Goal: Communication & Community: Answer question/provide support

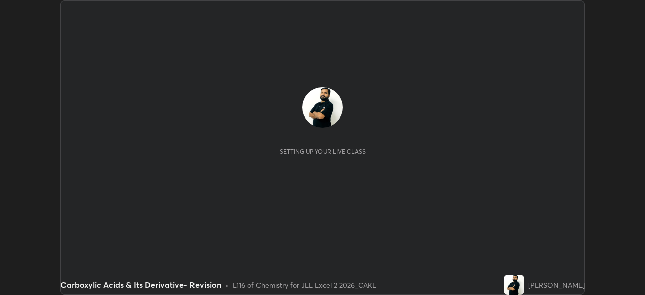
scroll to position [295, 644]
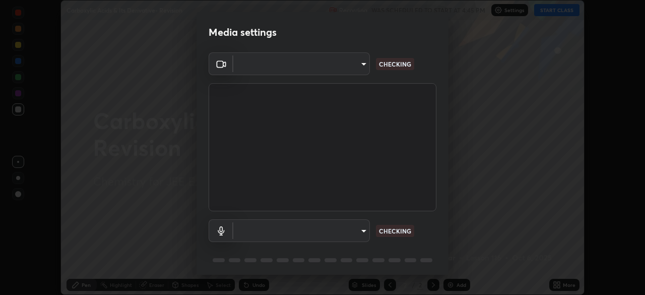
type input "119f56cd3221aa741ff86ef3c15b45e11b875c70691a8bbf6b5e475350e28a87"
click at [351, 228] on body "Erase all Carboxylic Acids & Its Derivative- Revision Recording WAS SCHEDULED T…" at bounding box center [322, 147] width 645 height 295
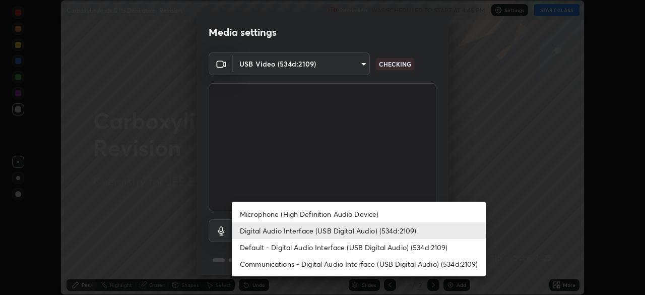
click at [359, 212] on li "Microphone (High Definition Audio Device)" at bounding box center [359, 213] width 254 height 17
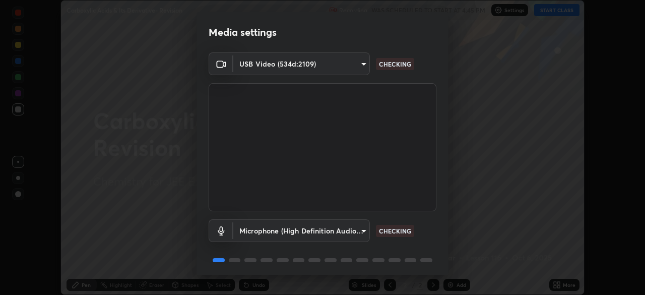
click at [355, 230] on body "Erase all Carboxylic Acids & Its Derivative- Revision Recording WAS SCHEDULED T…" at bounding box center [322, 147] width 645 height 295
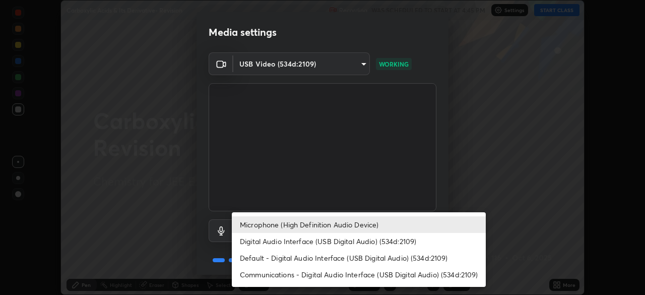
click at [347, 241] on li "Digital Audio Interface (USB Digital Audio) (534d:2109)" at bounding box center [359, 241] width 254 height 17
type input "c646bd0a84963ef75d7e75e16448b8f047285210e5b37cf02f81b0c24ed99837"
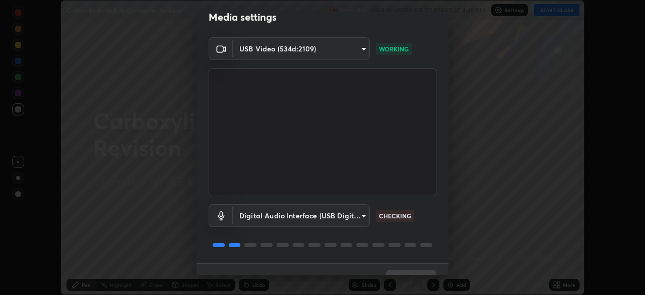
scroll to position [36, 0]
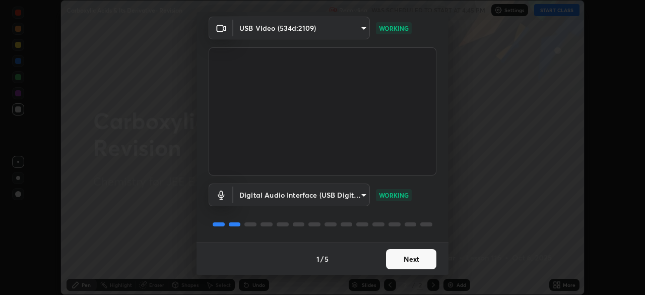
click at [415, 256] on button "Next" at bounding box center [411, 259] width 50 height 20
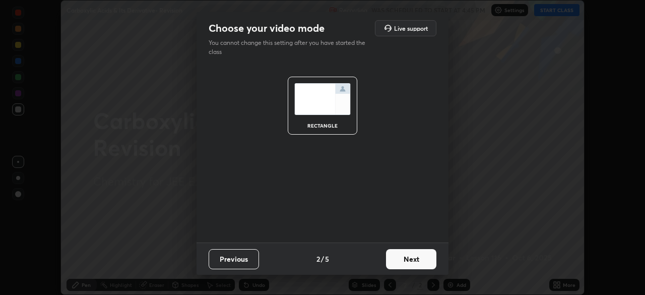
scroll to position [0, 0]
click at [415, 256] on button "Next" at bounding box center [411, 259] width 50 height 20
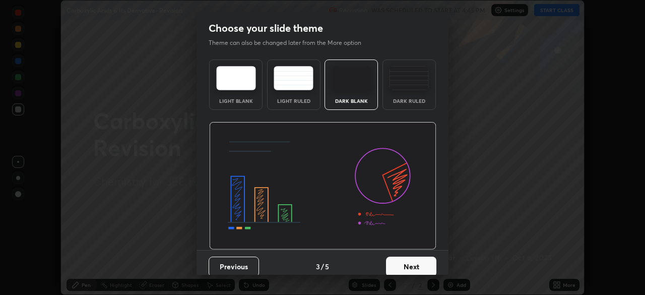
click at [415, 261] on button "Next" at bounding box center [411, 266] width 50 height 20
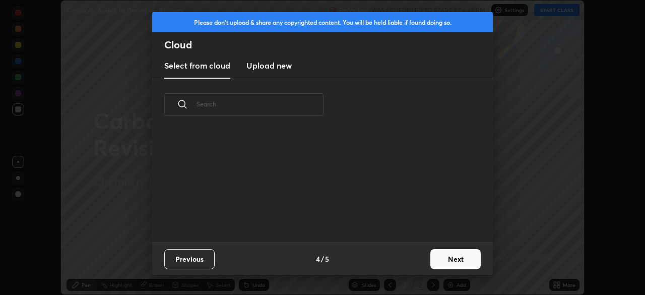
scroll to position [112, 323]
click at [445, 257] on button "Next" at bounding box center [455, 259] width 50 height 20
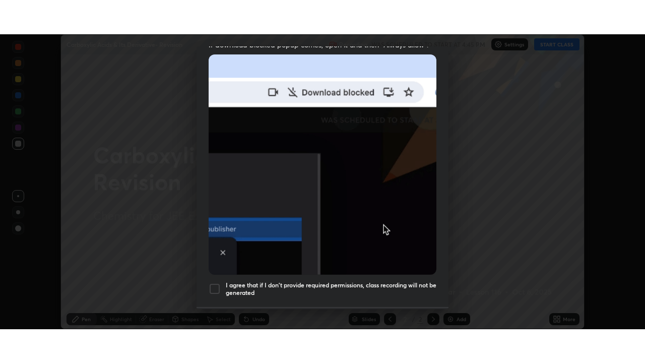
scroll to position [241, 0]
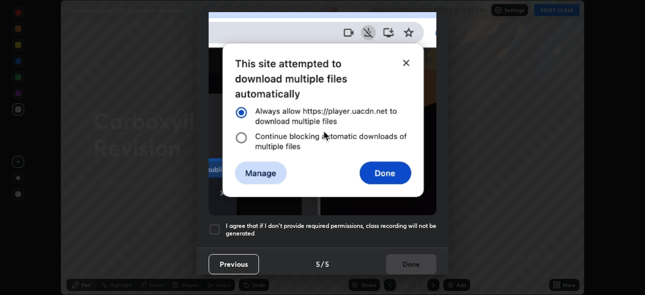
click at [216, 223] on div at bounding box center [214, 229] width 12 height 12
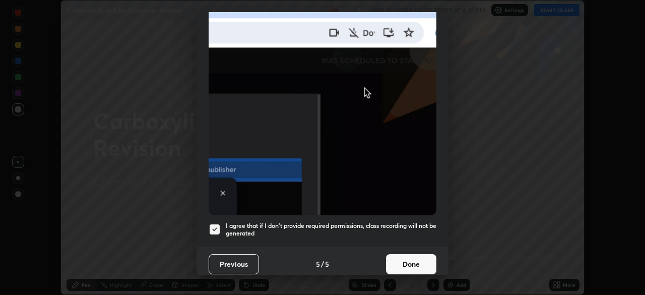
click at [402, 256] on button "Done" at bounding box center [411, 264] width 50 height 20
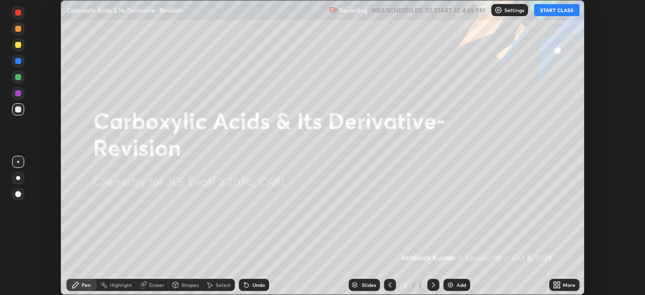
click at [560, 9] on button "START CLASS" at bounding box center [556, 10] width 45 height 12
click at [557, 284] on icon at bounding box center [558, 283] width 3 height 3
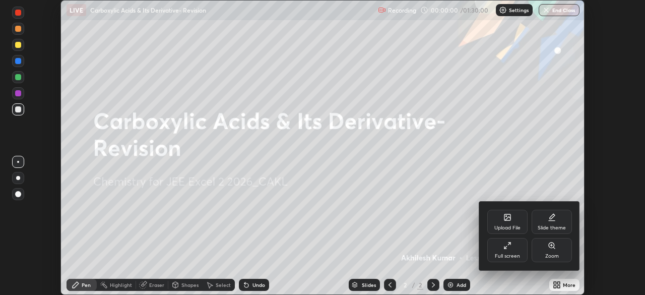
click at [508, 246] on icon at bounding box center [507, 245] width 8 height 8
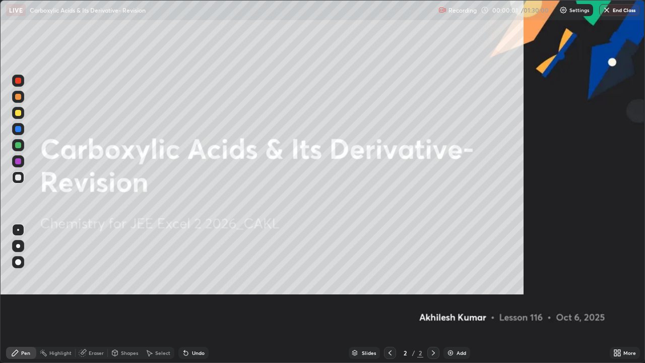
scroll to position [363, 645]
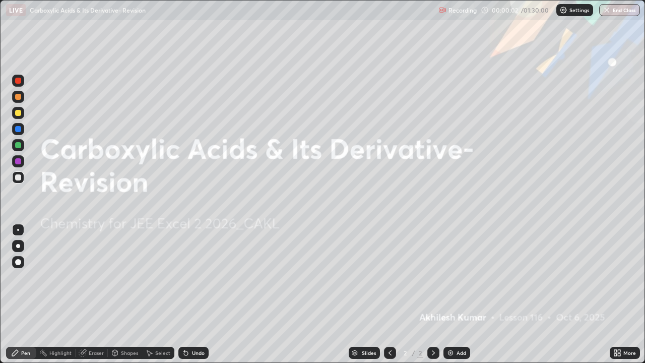
click at [452, 294] on img at bounding box center [450, 352] width 8 height 8
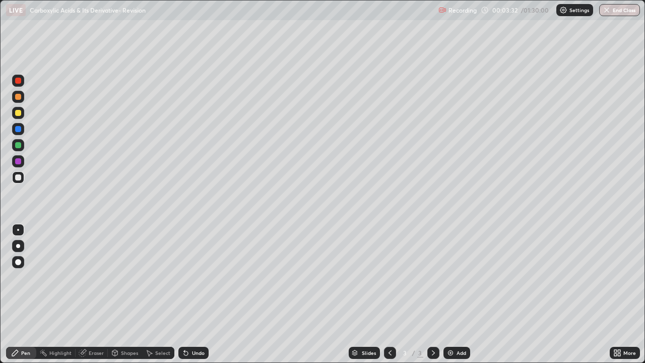
click at [125, 294] on div "Shapes" at bounding box center [129, 352] width 17 height 5
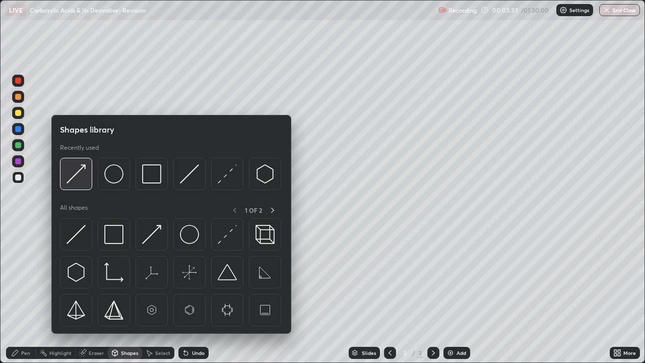
click at [76, 174] on img at bounding box center [75, 173] width 19 height 19
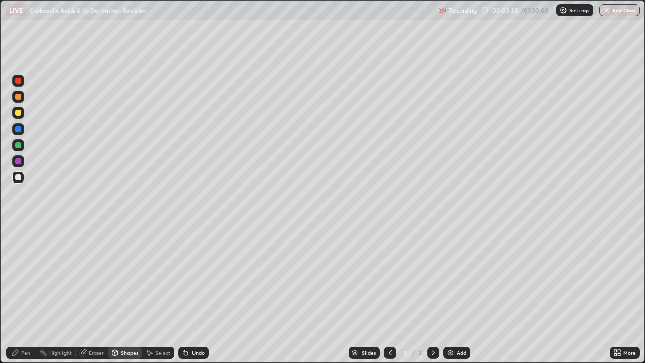
click at [25, 294] on div "Pen" at bounding box center [25, 352] width 9 height 5
click at [17, 161] on div at bounding box center [18, 161] width 6 height 6
click at [19, 177] on div at bounding box center [18, 177] width 6 height 6
click at [158, 294] on div "Select" at bounding box center [162, 352] width 15 height 5
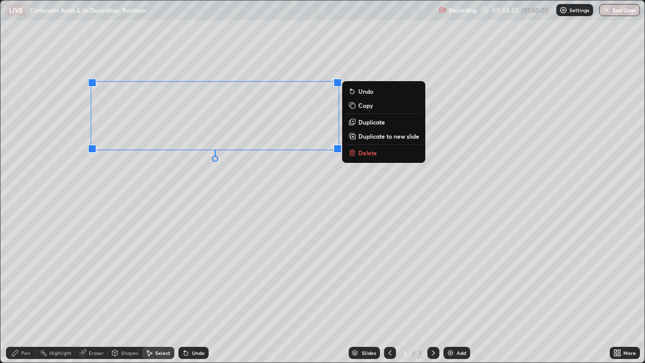
click at [359, 107] on p "Copy" at bounding box center [365, 105] width 15 height 8
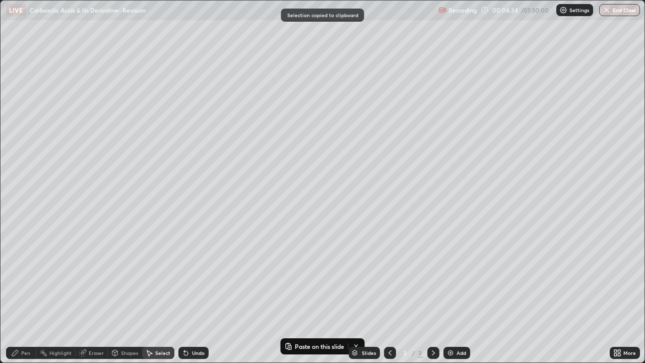
click at [165, 294] on div "Select" at bounding box center [162, 352] width 15 height 5
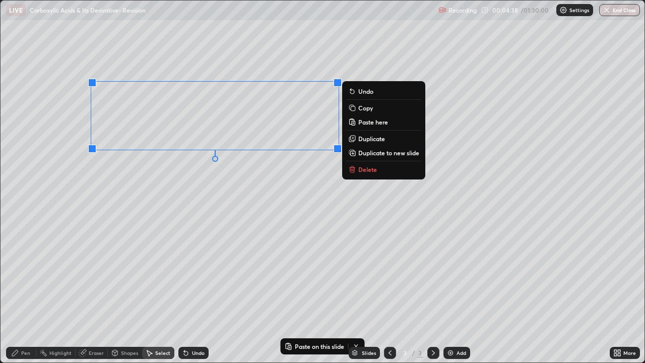
click at [362, 168] on p "Delete" at bounding box center [367, 169] width 19 height 8
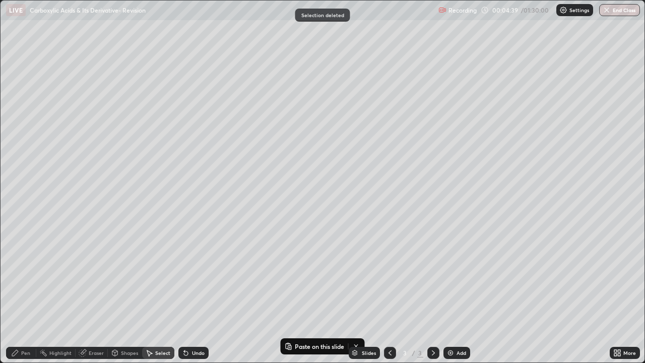
click at [26, 294] on div "Pen" at bounding box center [25, 352] width 9 height 5
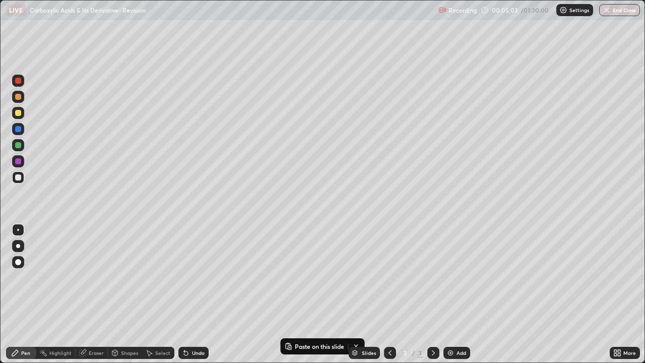
click at [126, 294] on div "Shapes" at bounding box center [129, 352] width 17 height 5
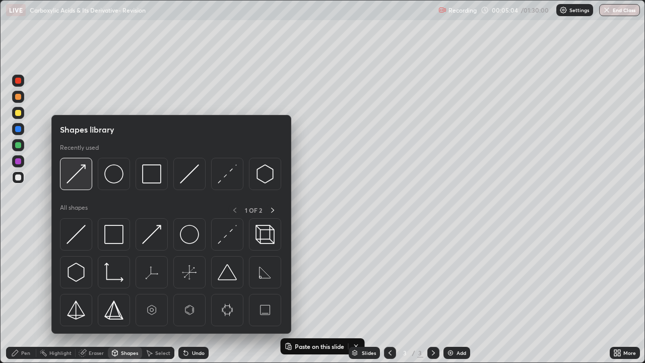
click at [77, 176] on img at bounding box center [75, 173] width 19 height 19
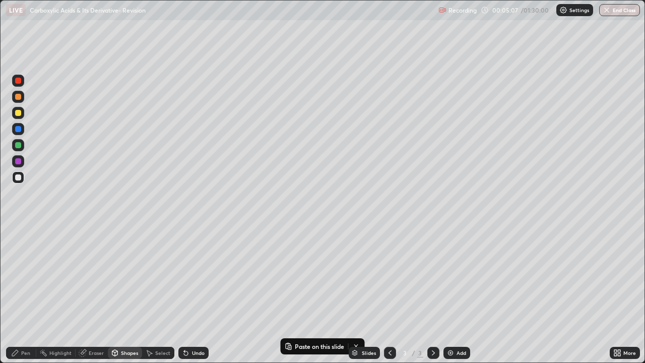
click at [23, 294] on div "Pen" at bounding box center [25, 352] width 9 height 5
click at [97, 294] on div "Eraser" at bounding box center [92, 352] width 32 height 12
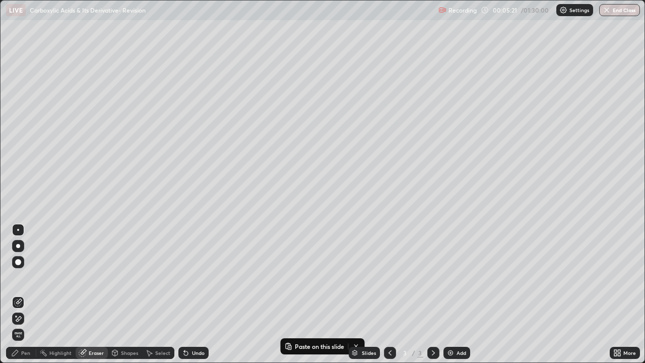
click at [15, 294] on icon at bounding box center [15, 352] width 8 height 8
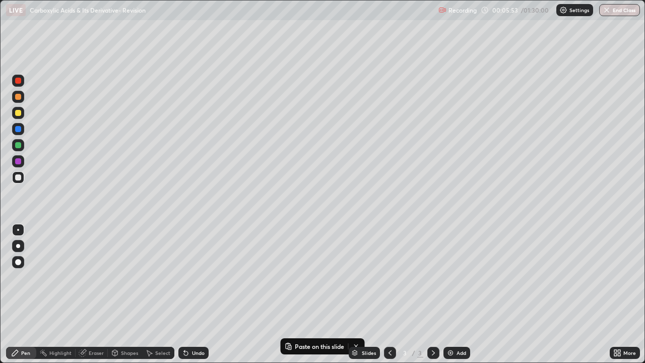
click at [16, 114] on div at bounding box center [18, 113] width 6 height 6
click at [23, 160] on div at bounding box center [18, 161] width 12 height 12
click at [97, 294] on div "Eraser" at bounding box center [96, 352] width 15 height 5
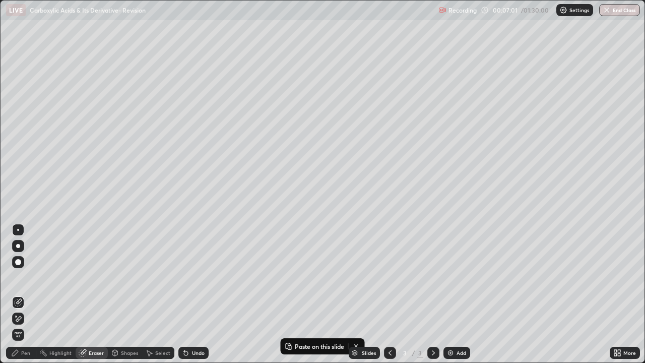
click at [25, 294] on div "Pen" at bounding box center [25, 352] width 9 height 5
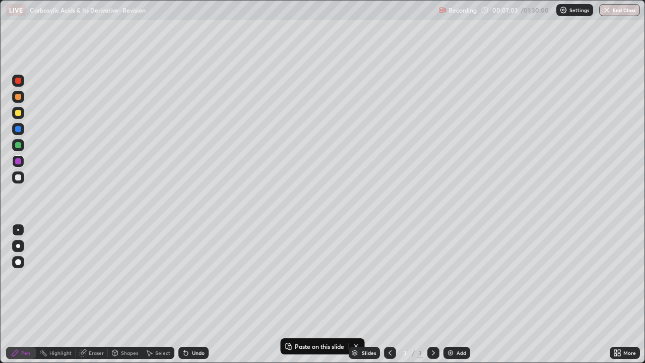
click at [24, 180] on div at bounding box center [18, 177] width 12 height 12
click at [96, 294] on div "Eraser" at bounding box center [92, 352] width 32 height 12
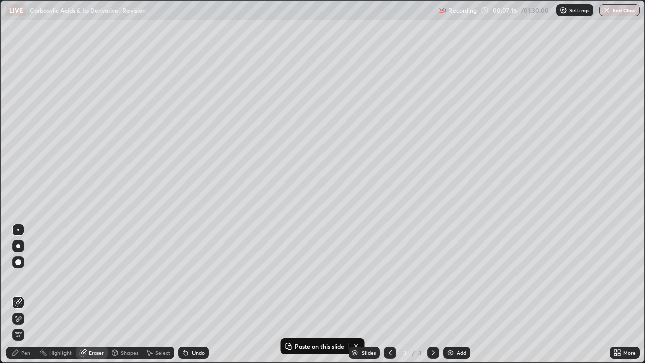
click at [27, 294] on div "Pen" at bounding box center [21, 352] width 30 height 12
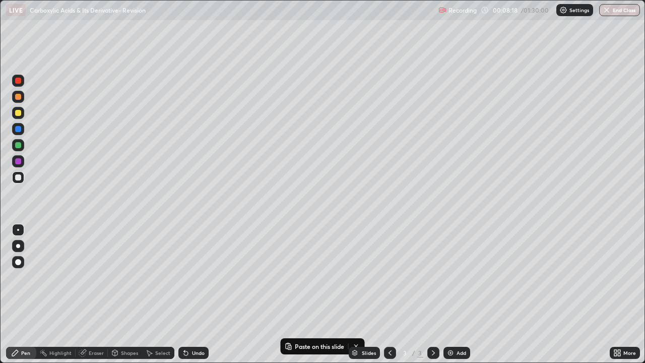
click at [18, 161] on div at bounding box center [18, 161] width 6 height 6
click at [22, 177] on div at bounding box center [18, 177] width 12 height 12
click at [158, 294] on div "Select" at bounding box center [162, 352] width 15 height 5
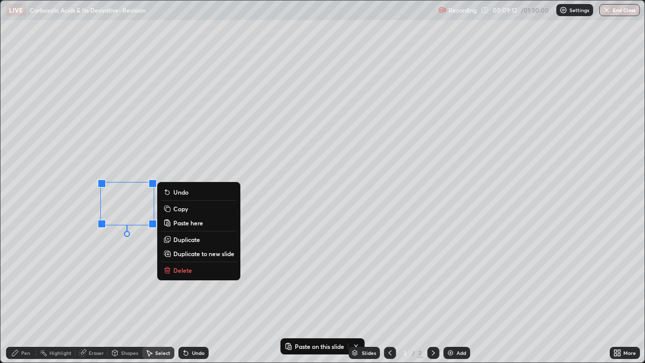
click at [174, 270] on p "Delete" at bounding box center [182, 270] width 19 height 8
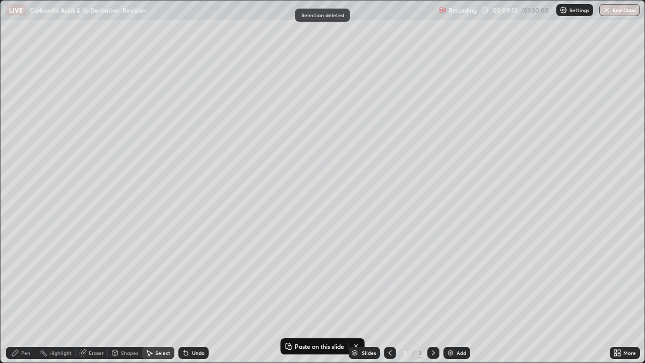
click at [25, 294] on div "Pen" at bounding box center [21, 352] width 30 height 12
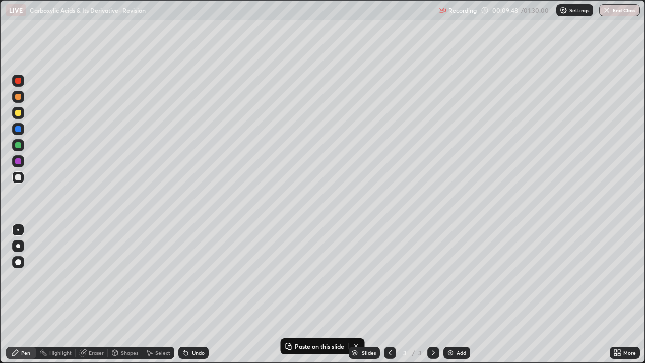
click at [18, 81] on div at bounding box center [18, 81] width 6 height 6
click at [17, 145] on div at bounding box center [18, 145] width 6 height 6
click at [20, 177] on div at bounding box center [18, 177] width 6 height 6
click at [446, 294] on img at bounding box center [450, 352] width 8 height 8
click at [292, 294] on div "Slides 4 / 4 Add" at bounding box center [408, 352] width 401 height 20
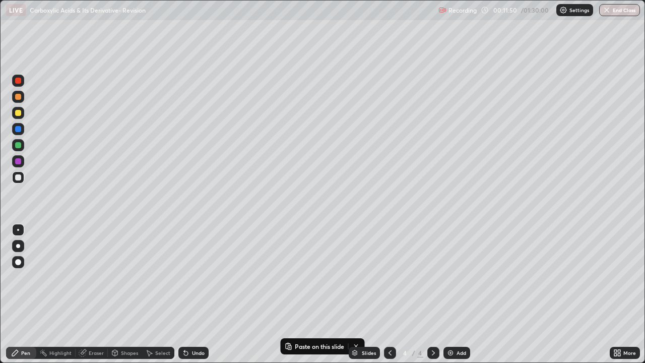
click at [308, 294] on div "Slides 4 / 4 Add" at bounding box center [408, 352] width 401 height 20
click at [85, 294] on icon at bounding box center [83, 352] width 8 height 8
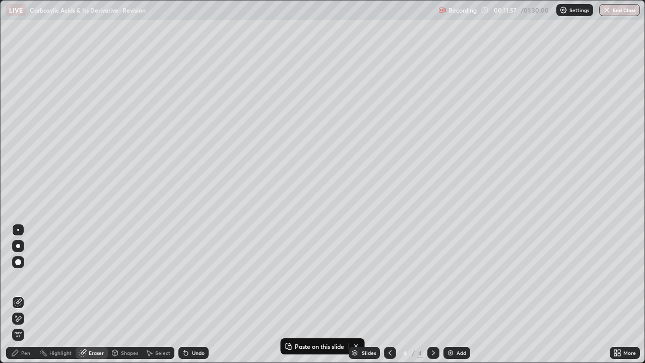
click at [25, 294] on div "Pen" at bounding box center [25, 352] width 9 height 5
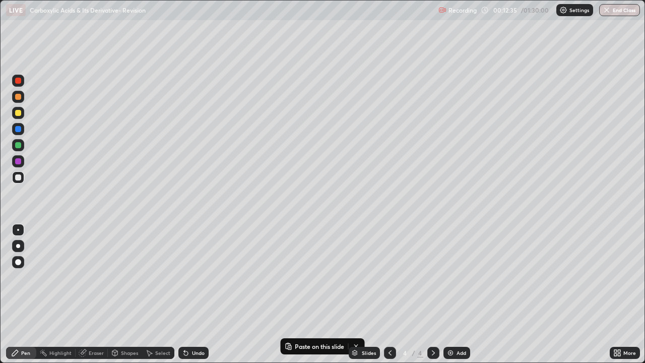
click at [18, 97] on div at bounding box center [18, 97] width 6 height 6
click at [20, 176] on div at bounding box center [18, 177] width 6 height 6
click at [184, 294] on icon at bounding box center [184, 350] width 1 height 1
click at [131, 294] on div "Shapes" at bounding box center [129, 352] width 17 height 5
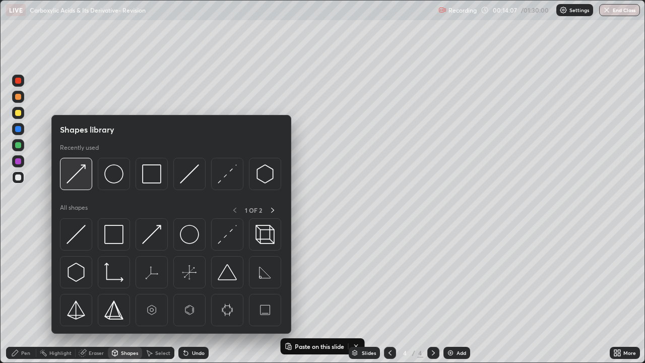
click at [75, 177] on img at bounding box center [75, 173] width 19 height 19
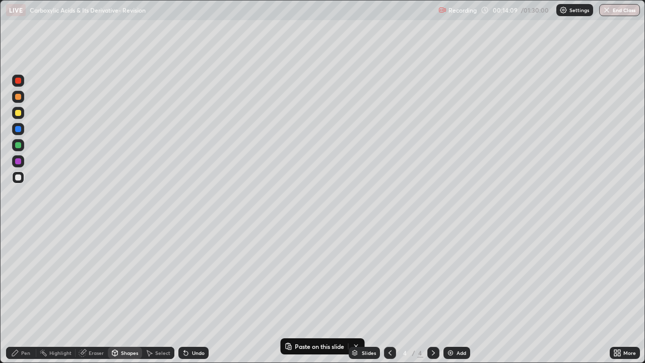
click at [25, 294] on div "Pen" at bounding box center [25, 352] width 9 height 5
click at [446, 294] on img at bounding box center [450, 352] width 8 height 8
click at [125, 294] on div "Shapes" at bounding box center [129, 352] width 17 height 5
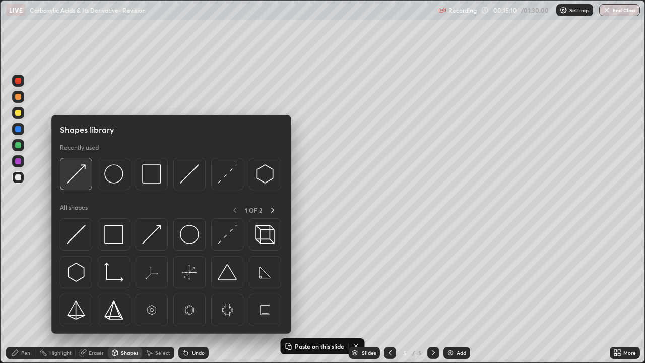
click at [74, 176] on img at bounding box center [75, 173] width 19 height 19
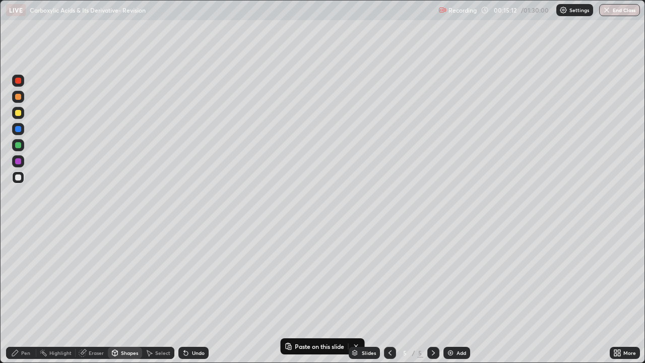
click at [21, 294] on div "Pen" at bounding box center [25, 352] width 9 height 5
click at [95, 294] on div "Eraser" at bounding box center [96, 352] width 15 height 5
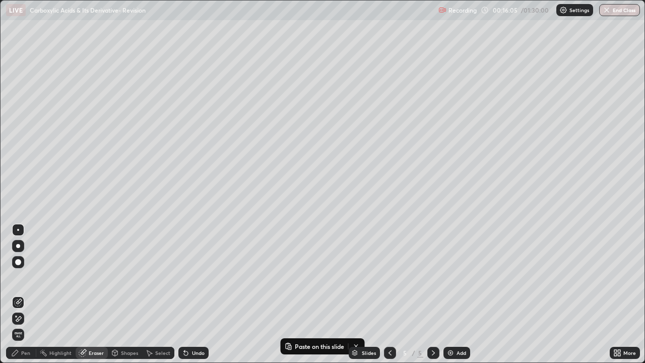
click at [26, 294] on div "Pen" at bounding box center [25, 352] width 9 height 5
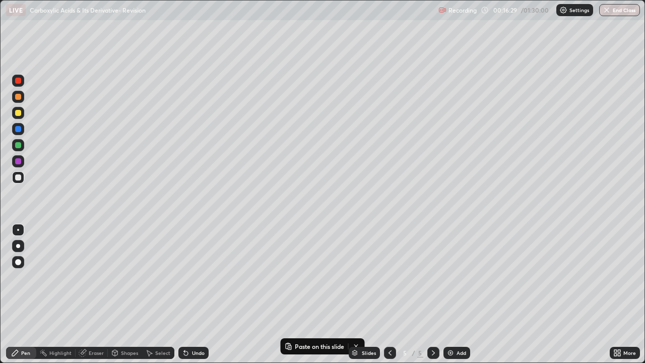
click at [20, 78] on div at bounding box center [18, 81] width 6 height 6
click at [22, 176] on div at bounding box center [18, 177] width 12 height 12
click at [131, 294] on div "Shapes" at bounding box center [129, 352] width 17 height 5
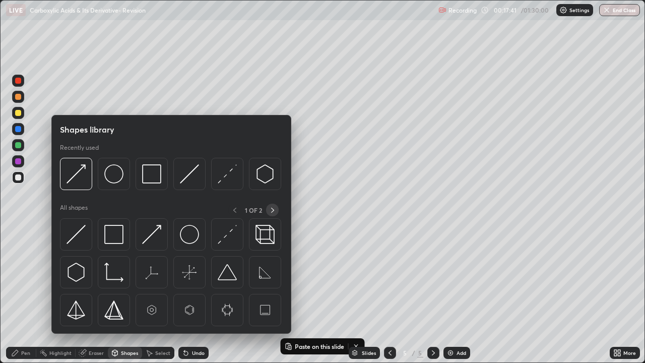
click at [271, 209] on icon at bounding box center [272, 210] width 8 height 8
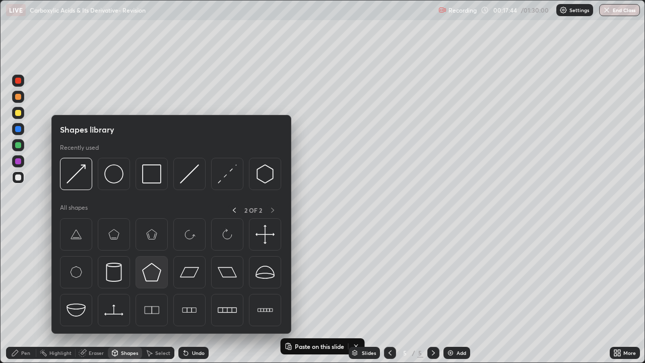
click at [150, 271] on img at bounding box center [151, 271] width 19 height 19
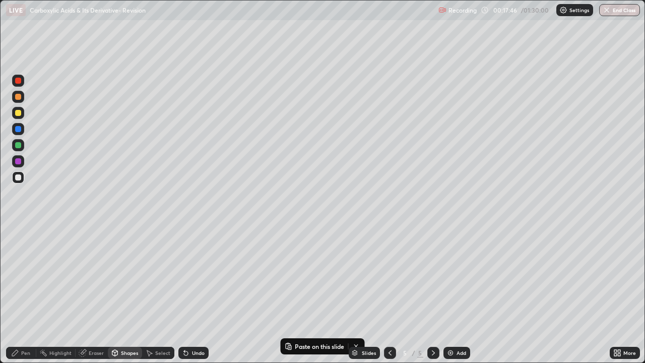
click at [124, 294] on div "Shapes" at bounding box center [129, 352] width 17 height 5
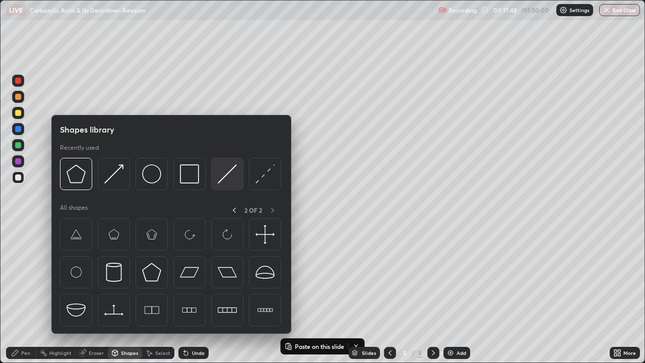
click at [222, 178] on img at bounding box center [227, 173] width 19 height 19
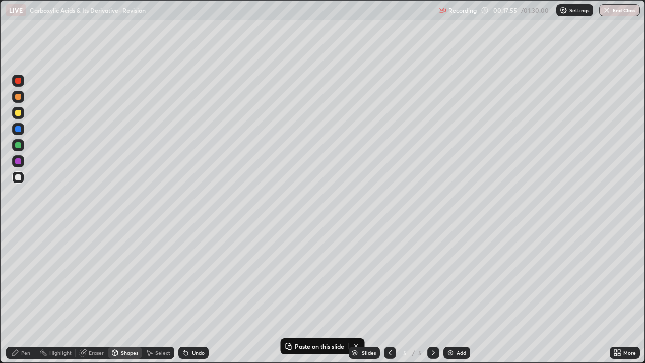
click at [125, 294] on div "Shapes" at bounding box center [125, 352] width 34 height 12
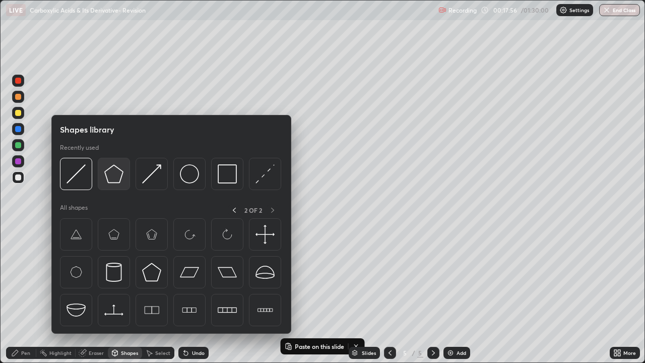
click at [111, 179] on img at bounding box center [113, 173] width 19 height 19
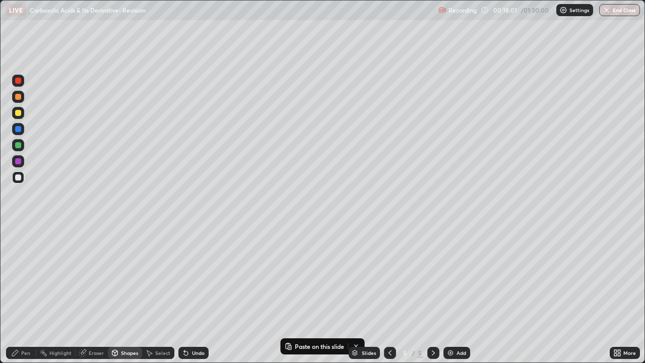
click at [184, 294] on icon at bounding box center [184, 350] width 1 height 1
click at [126, 294] on div "Shapes" at bounding box center [129, 352] width 17 height 5
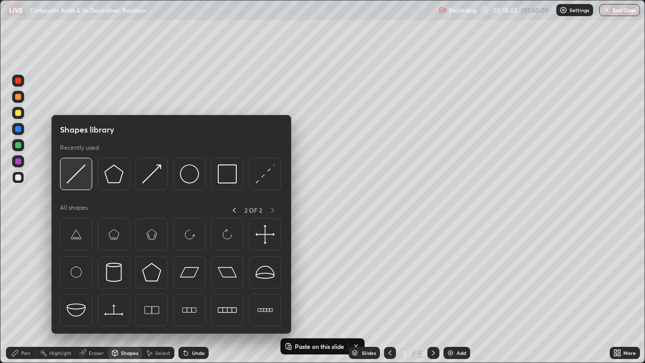
click at [75, 173] on img at bounding box center [75, 173] width 19 height 19
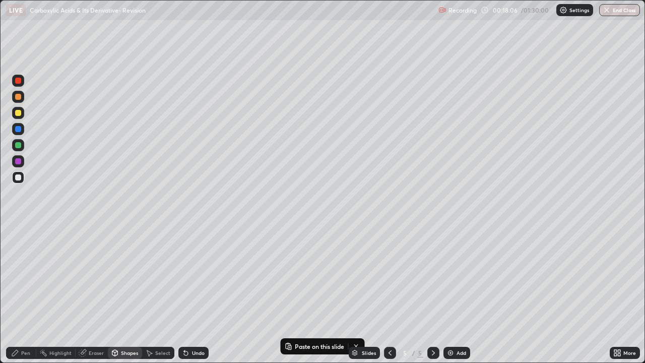
click at [25, 294] on div "Pen" at bounding box center [25, 352] width 9 height 5
click at [124, 294] on div "Shapes" at bounding box center [129, 352] width 17 height 5
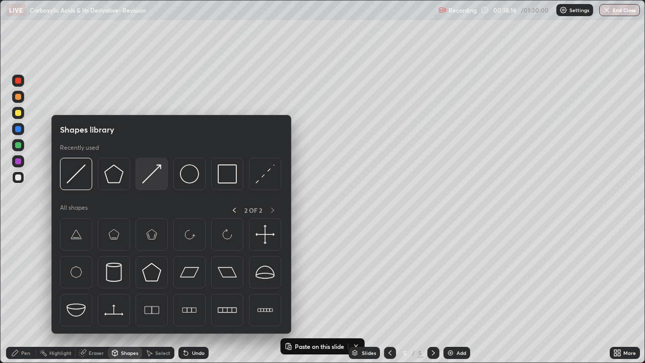
click at [144, 177] on img at bounding box center [151, 173] width 19 height 19
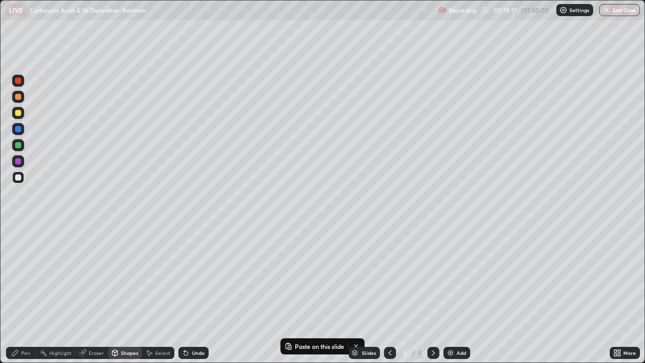
click at [27, 294] on div "Pen" at bounding box center [21, 352] width 30 height 12
click at [446, 294] on img at bounding box center [450, 352] width 8 height 8
click at [388, 294] on icon at bounding box center [390, 352] width 8 height 8
click at [432, 294] on icon at bounding box center [433, 352] width 8 height 8
click at [388, 294] on icon at bounding box center [389, 352] width 3 height 5
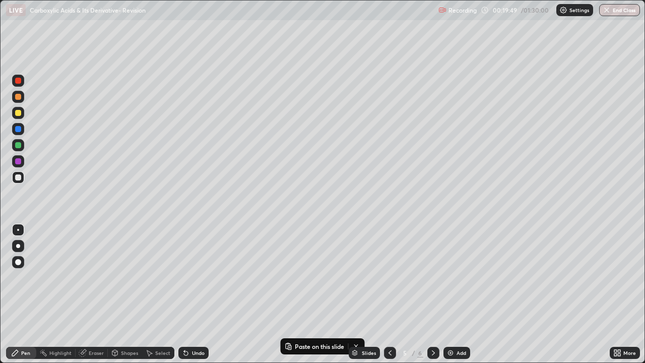
click at [18, 160] on div at bounding box center [18, 161] width 6 height 6
click at [156, 294] on div "Select" at bounding box center [162, 352] width 15 height 5
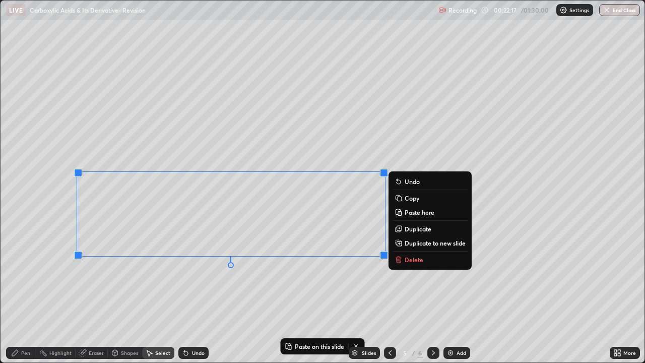
click at [401, 199] on rect at bounding box center [399, 198] width 5 height 5
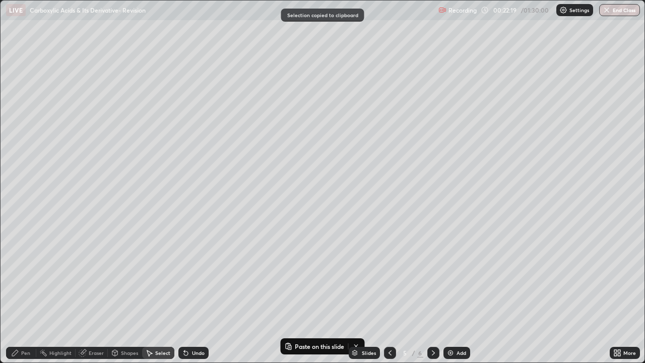
click at [433, 294] on icon at bounding box center [433, 352] width 8 height 8
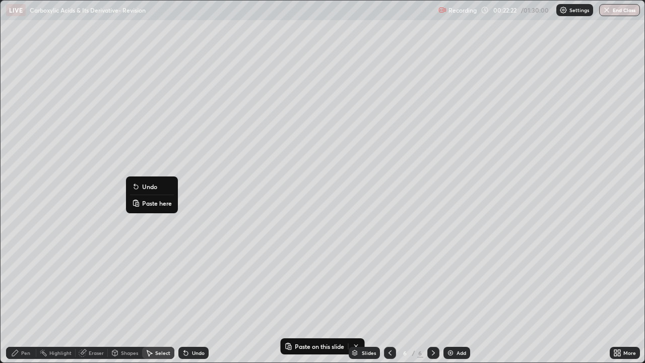
click at [139, 202] on icon at bounding box center [136, 203] width 8 height 8
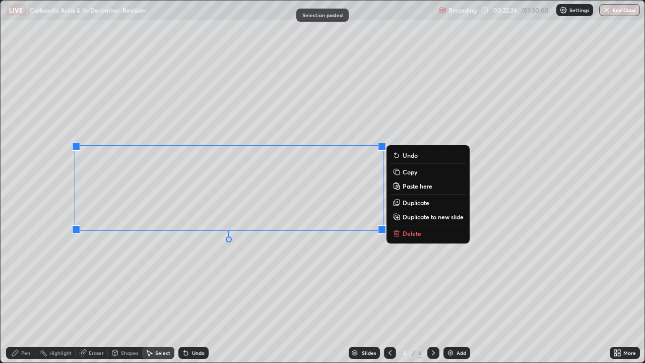
click at [73, 275] on div "0 ° Undo Copy Paste here Duplicate Duplicate to new slide Delete" at bounding box center [323, 182] width 644 height 362
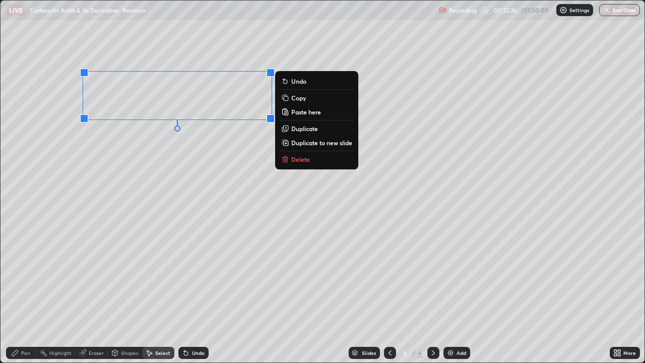
click at [285, 159] on icon at bounding box center [285, 159] width 5 height 5
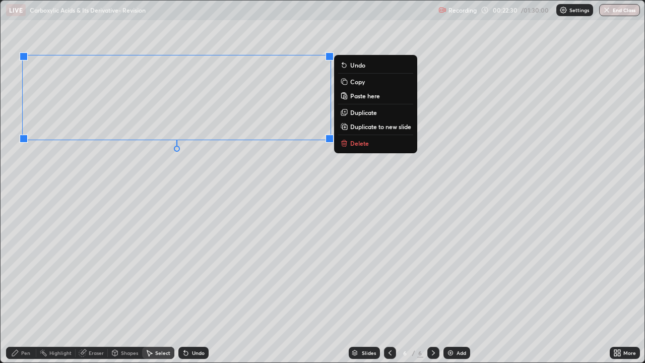
click at [19, 294] on div "Pen" at bounding box center [21, 352] width 30 height 12
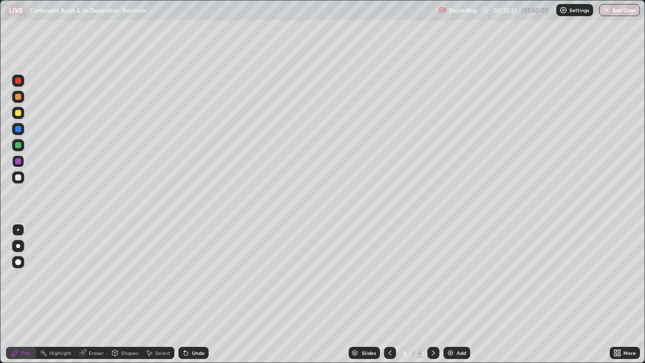
click at [85, 294] on icon at bounding box center [83, 352] width 8 height 8
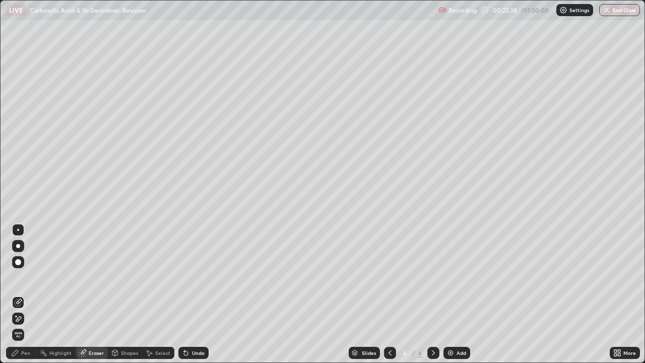
click at [20, 294] on div "Pen" at bounding box center [21, 352] width 30 height 12
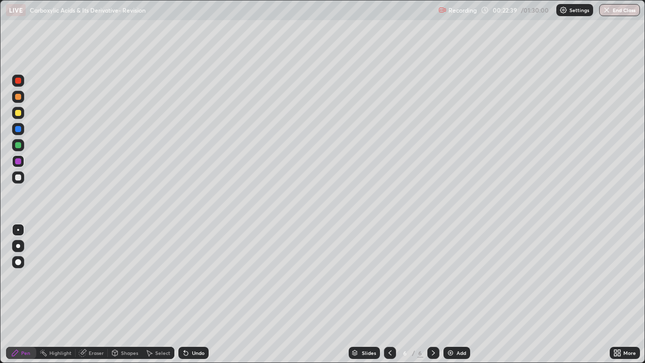
click at [18, 176] on div at bounding box center [18, 177] width 6 height 6
click at [92, 294] on div "Eraser" at bounding box center [96, 352] width 15 height 5
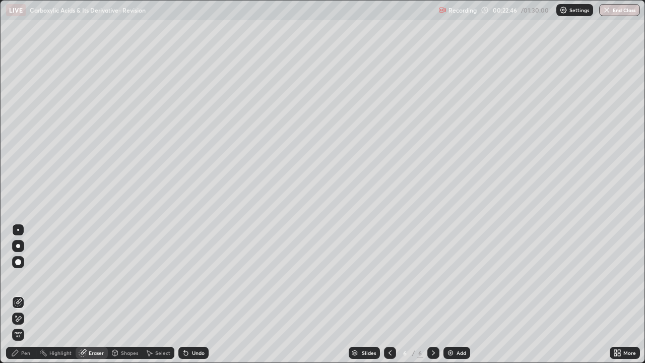
click at [20, 294] on div "Pen" at bounding box center [21, 352] width 30 height 12
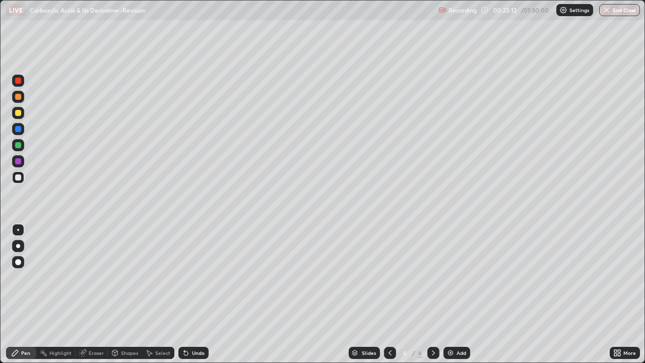
click at [127, 294] on div "Shapes" at bounding box center [129, 352] width 17 height 5
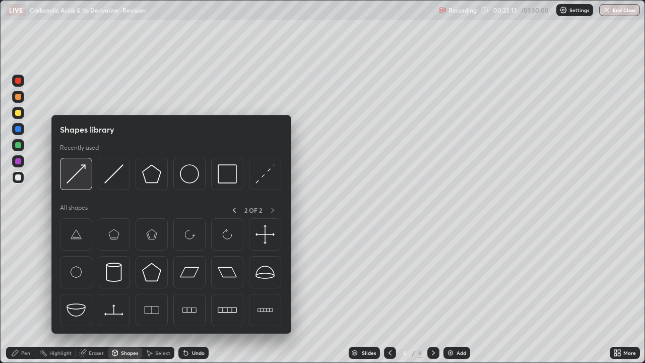
click at [77, 178] on img at bounding box center [75, 173] width 19 height 19
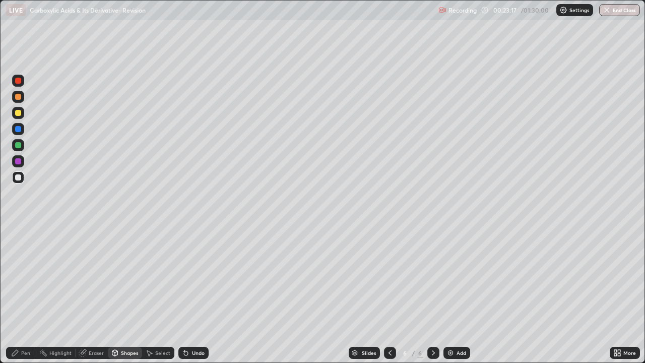
click at [21, 294] on div "Pen" at bounding box center [25, 352] width 9 height 5
click at [121, 294] on div "Shapes" at bounding box center [129, 352] width 17 height 5
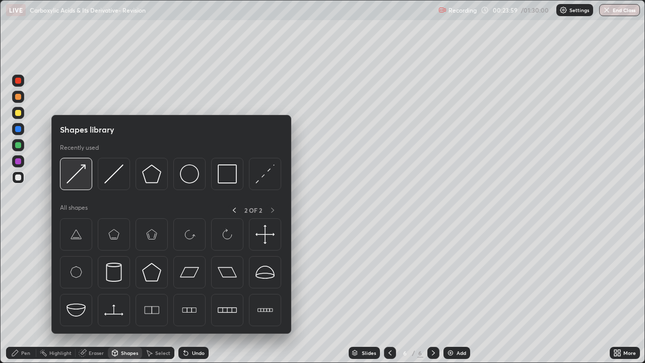
click at [72, 175] on img at bounding box center [75, 173] width 19 height 19
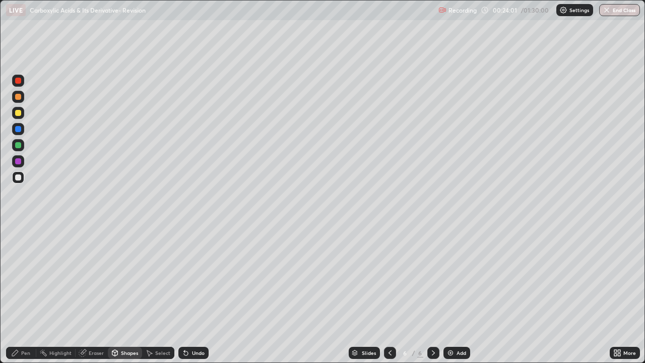
click at [26, 294] on div "Pen" at bounding box center [21, 352] width 30 height 12
click at [124, 294] on div "Shapes" at bounding box center [125, 352] width 34 height 12
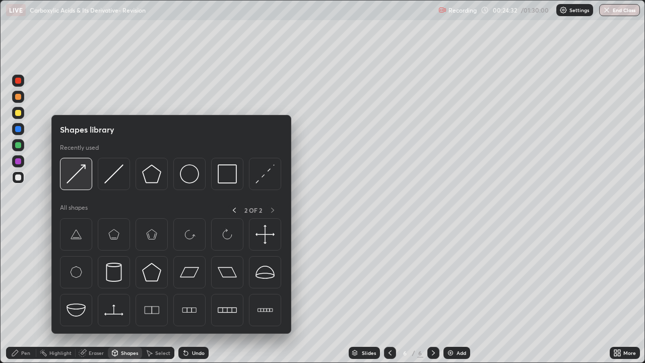
click at [78, 175] on img at bounding box center [75, 173] width 19 height 19
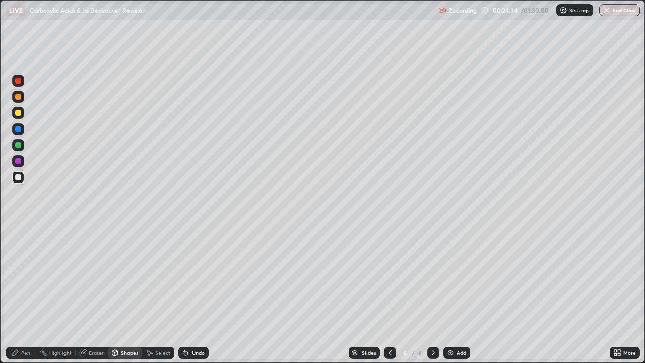
click at [24, 294] on div "Pen" at bounding box center [25, 352] width 9 height 5
click at [26, 80] on div at bounding box center [18, 81] width 16 height 16
click at [25, 77] on div at bounding box center [18, 81] width 16 height 16
click at [91, 294] on div "Eraser" at bounding box center [96, 352] width 15 height 5
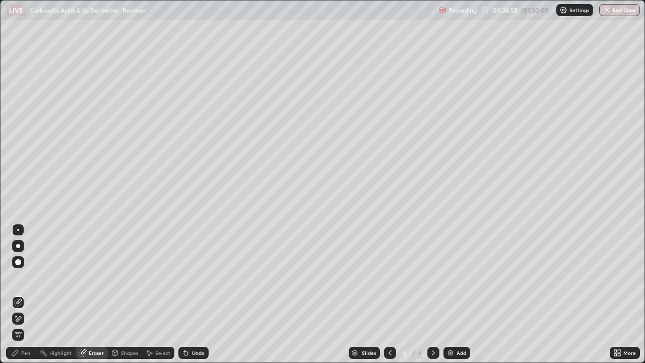
click at [26, 294] on div "Pen" at bounding box center [25, 352] width 9 height 5
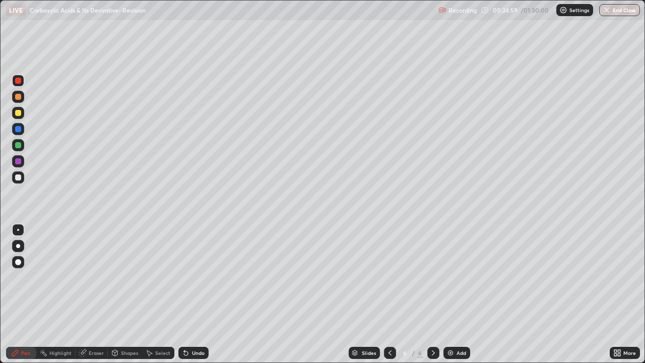
click at [19, 176] on div at bounding box center [18, 177] width 6 height 6
click at [447, 294] on img at bounding box center [450, 352] width 8 height 8
click at [124, 294] on div "Shapes" at bounding box center [129, 352] width 17 height 5
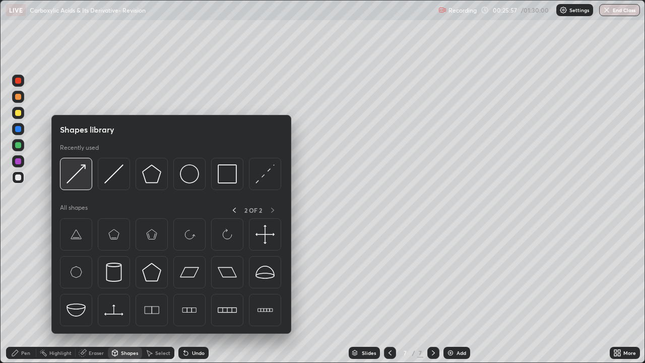
click at [75, 176] on img at bounding box center [75, 173] width 19 height 19
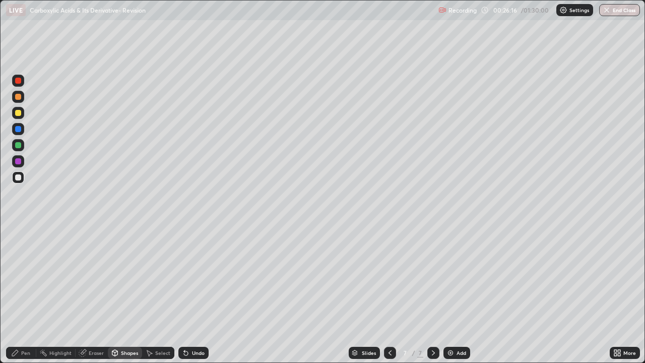
click at [189, 294] on div "Undo" at bounding box center [193, 352] width 30 height 12
click at [184, 294] on icon at bounding box center [186, 353] width 4 height 4
click at [26, 294] on div "Pen" at bounding box center [25, 352] width 9 height 5
click at [131, 294] on div "Shapes" at bounding box center [129, 352] width 17 height 5
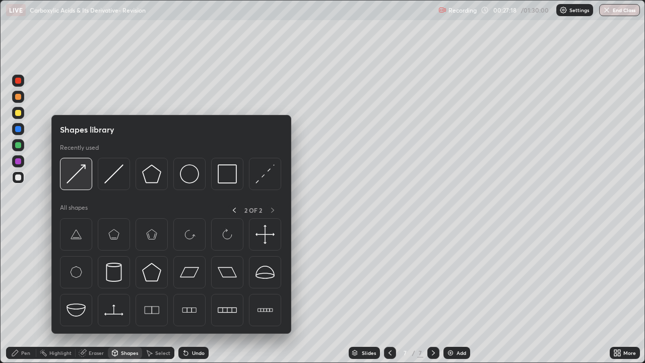
click at [84, 176] on img at bounding box center [75, 173] width 19 height 19
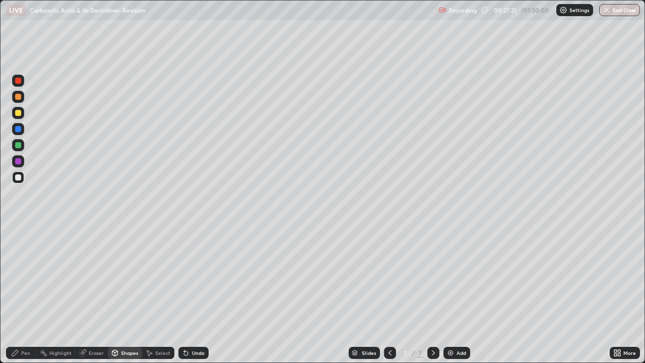
click at [27, 294] on div "Pen" at bounding box center [25, 352] width 9 height 5
click at [98, 294] on div "Eraser" at bounding box center [96, 352] width 15 height 5
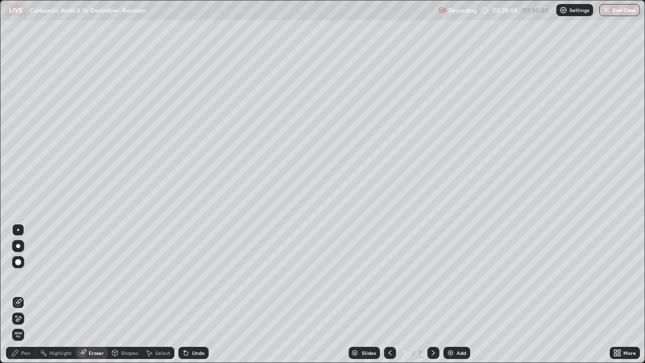
click at [32, 294] on div "Pen" at bounding box center [21, 352] width 30 height 12
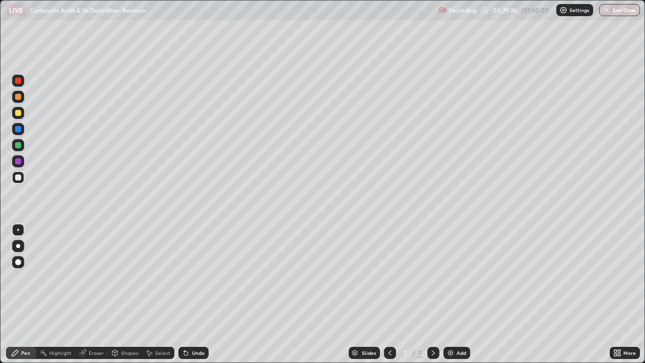
click at [388, 294] on icon at bounding box center [389, 352] width 3 height 5
click at [433, 294] on icon at bounding box center [433, 352] width 3 height 5
click at [454, 294] on div "Add" at bounding box center [456, 352] width 27 height 12
click at [26, 294] on div "Pen" at bounding box center [21, 352] width 30 height 12
click at [121, 294] on div "Shapes" at bounding box center [129, 352] width 17 height 5
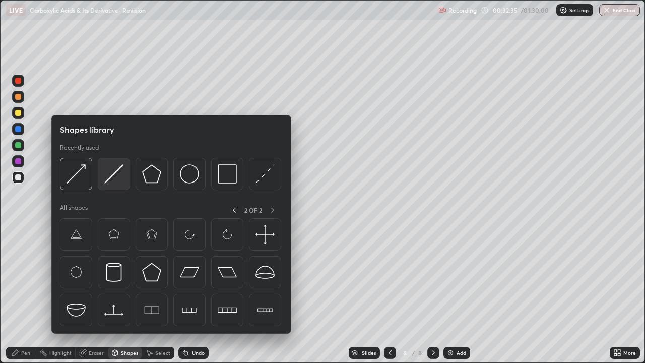
click at [105, 180] on img at bounding box center [113, 173] width 19 height 19
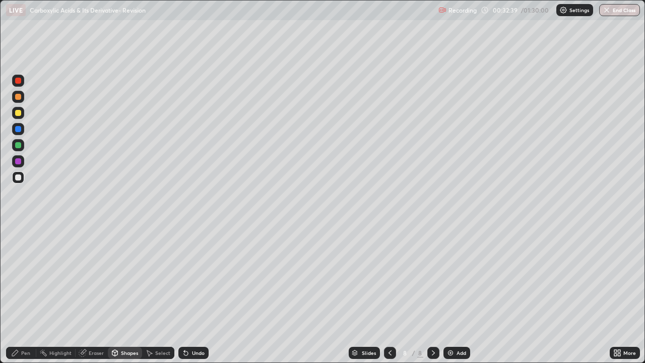
click at [126, 294] on div "Shapes" at bounding box center [129, 352] width 17 height 5
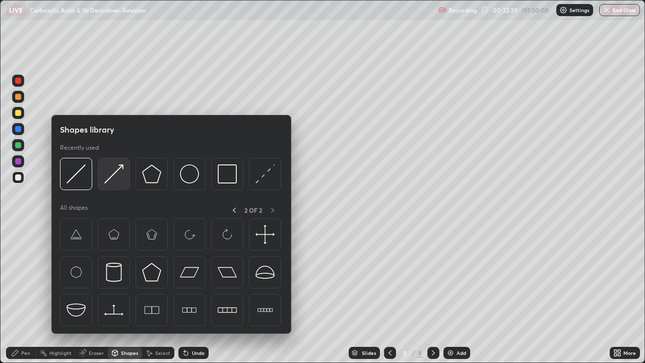
click at [111, 176] on img at bounding box center [113, 173] width 19 height 19
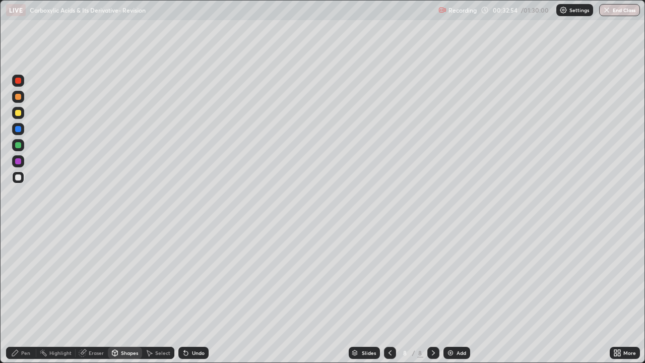
click at [189, 294] on div "Undo" at bounding box center [193, 352] width 30 height 12
click at [24, 294] on div "Pen" at bounding box center [25, 352] width 9 height 5
click at [184, 294] on icon at bounding box center [186, 353] width 4 height 4
click at [16, 114] on div at bounding box center [18, 113] width 6 height 6
click at [184, 294] on icon at bounding box center [184, 350] width 1 height 1
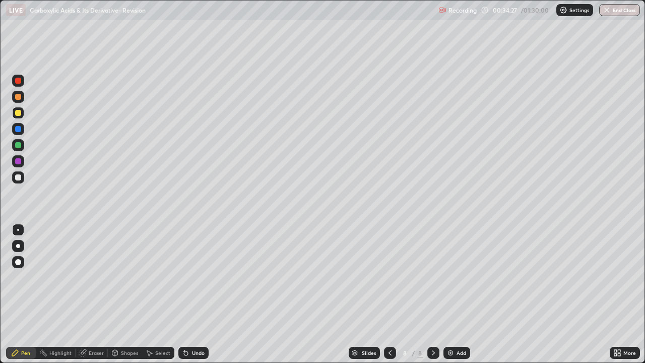
click at [18, 177] on div at bounding box center [18, 177] width 6 height 6
click at [17, 97] on div at bounding box center [18, 97] width 6 height 6
click at [20, 175] on div at bounding box center [18, 177] width 6 height 6
click at [22, 114] on div at bounding box center [18, 113] width 12 height 12
click at [19, 177] on div at bounding box center [18, 177] width 6 height 6
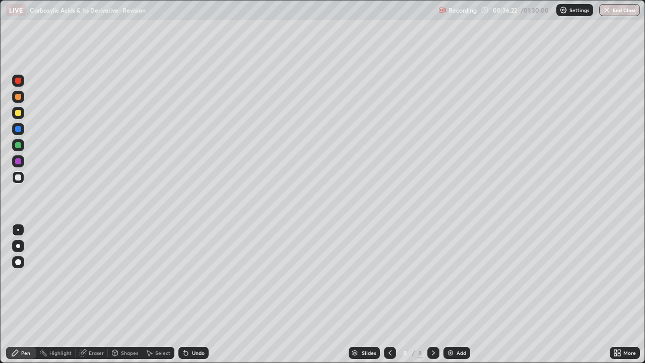
click at [19, 177] on div at bounding box center [18, 177] width 6 height 6
click at [20, 180] on div at bounding box center [18, 177] width 12 height 12
click at [452, 294] on img at bounding box center [450, 352] width 8 height 8
click at [124, 294] on div "Shapes" at bounding box center [129, 352] width 17 height 5
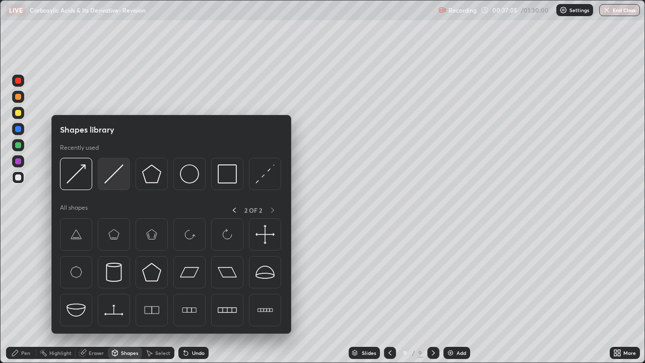
click at [111, 178] on img at bounding box center [113, 173] width 19 height 19
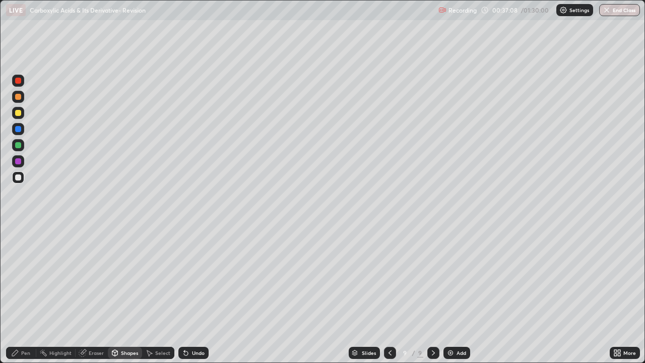
click at [128, 294] on div "Shapes" at bounding box center [129, 352] width 17 height 5
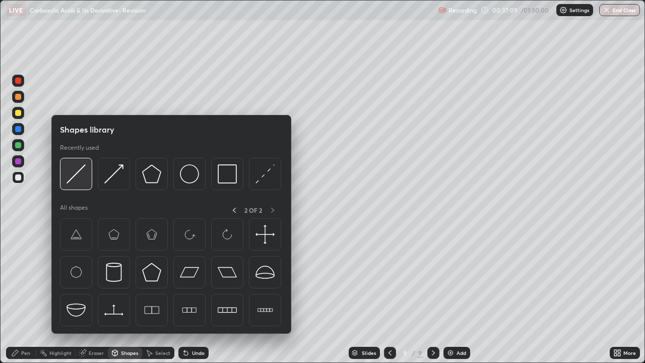
click at [74, 177] on img at bounding box center [75, 173] width 19 height 19
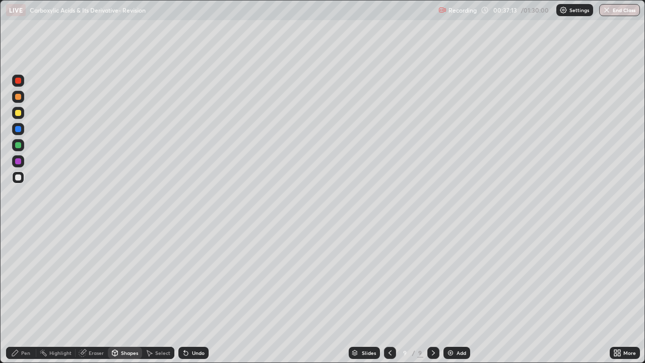
click at [111, 294] on icon at bounding box center [115, 352] width 8 height 8
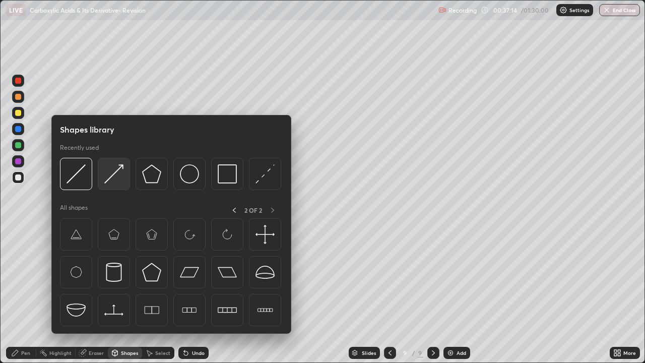
click at [107, 180] on img at bounding box center [113, 173] width 19 height 19
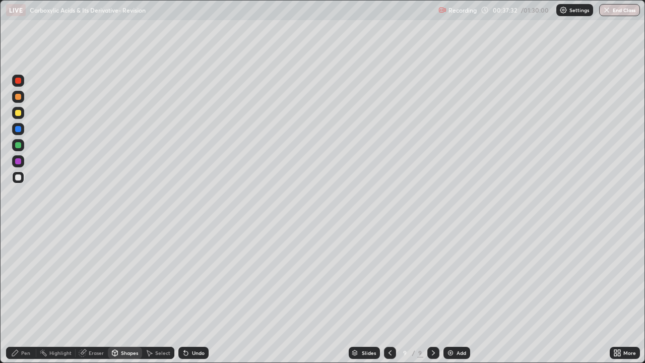
click at [118, 294] on div "Shapes" at bounding box center [125, 352] width 34 height 12
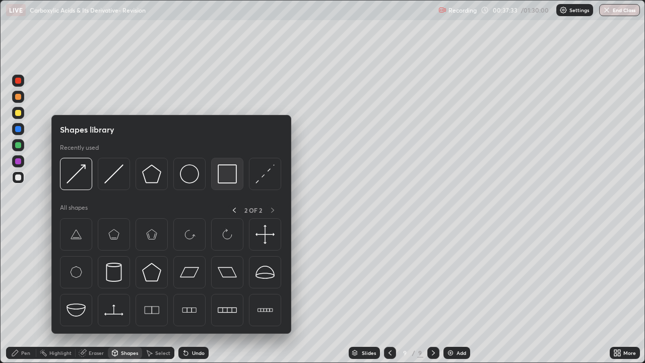
click at [219, 177] on img at bounding box center [227, 173] width 19 height 19
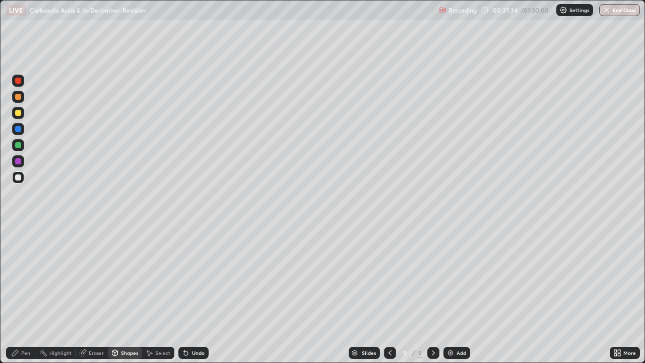
click at [15, 83] on div at bounding box center [18, 81] width 12 height 12
click at [24, 294] on div "Pen" at bounding box center [25, 352] width 9 height 5
click at [19, 178] on div at bounding box center [18, 177] width 6 height 6
click at [184, 294] on icon at bounding box center [186, 353] width 4 height 4
click at [185, 294] on icon at bounding box center [186, 353] width 4 height 4
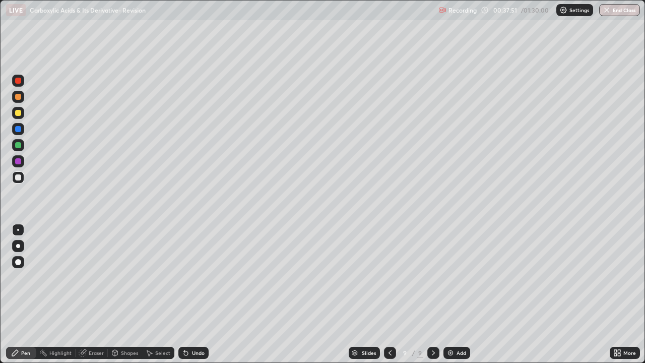
click at [186, 294] on icon at bounding box center [186, 353] width 4 height 4
click at [185, 294] on icon at bounding box center [186, 352] width 8 height 8
click at [184, 294] on icon at bounding box center [186, 353] width 4 height 4
click at [122, 294] on div "Shapes" at bounding box center [129, 352] width 17 height 5
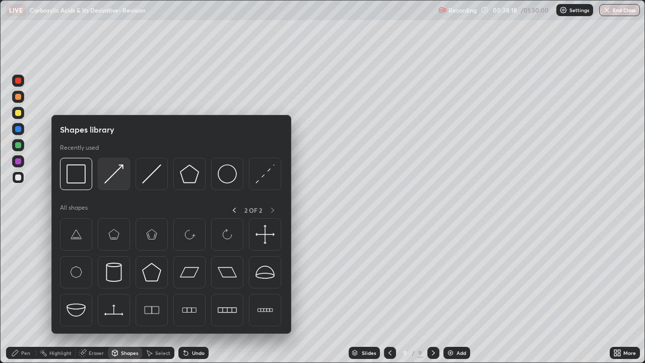
click at [111, 179] on img at bounding box center [113, 173] width 19 height 19
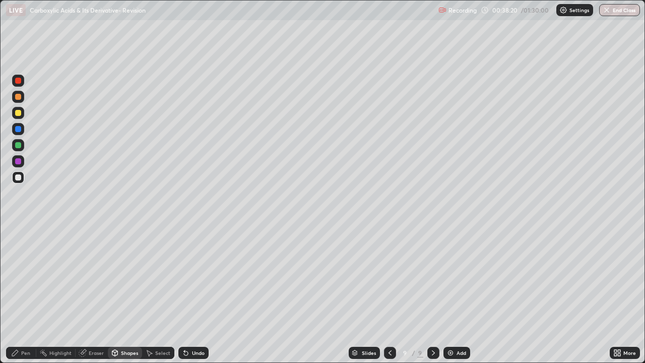
click at [26, 294] on div "Pen" at bounding box center [21, 352] width 30 height 12
click at [121, 294] on div "Shapes" at bounding box center [129, 352] width 17 height 5
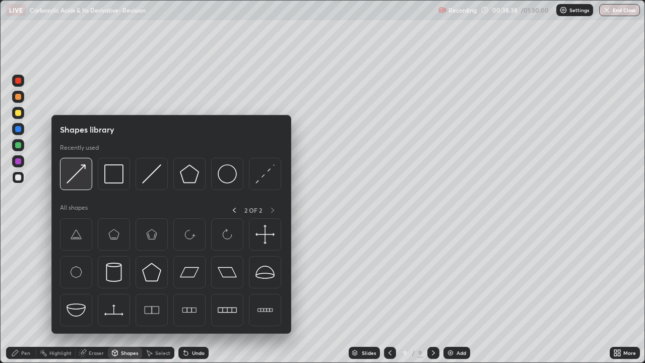
click at [75, 176] on img at bounding box center [75, 173] width 19 height 19
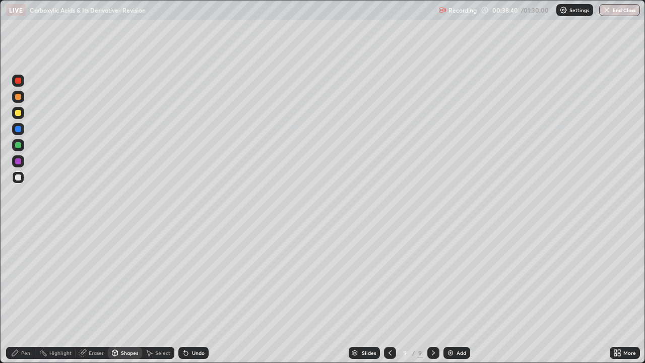
click at [21, 294] on div "Pen" at bounding box center [21, 352] width 30 height 12
click at [91, 294] on div "Eraser" at bounding box center [96, 352] width 15 height 5
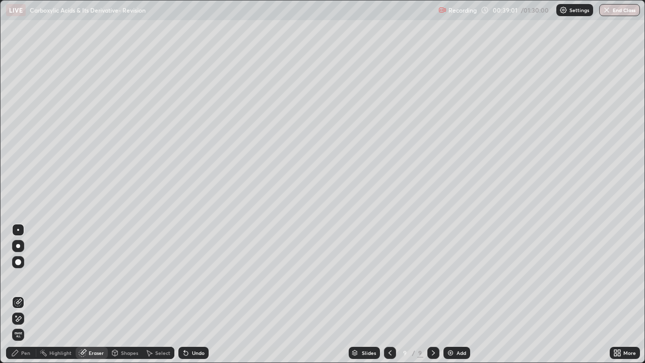
click at [16, 294] on icon at bounding box center [15, 352] width 6 height 6
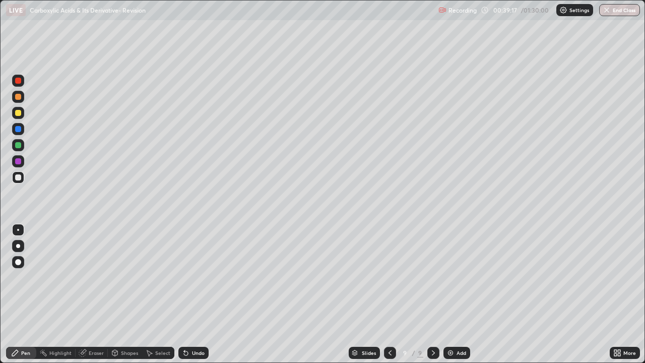
click at [18, 114] on div at bounding box center [18, 113] width 6 height 6
click at [122, 294] on div "Shapes" at bounding box center [129, 352] width 17 height 5
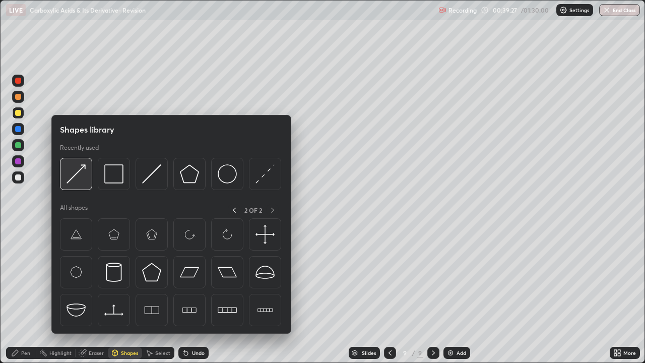
click at [78, 174] on img at bounding box center [75, 173] width 19 height 19
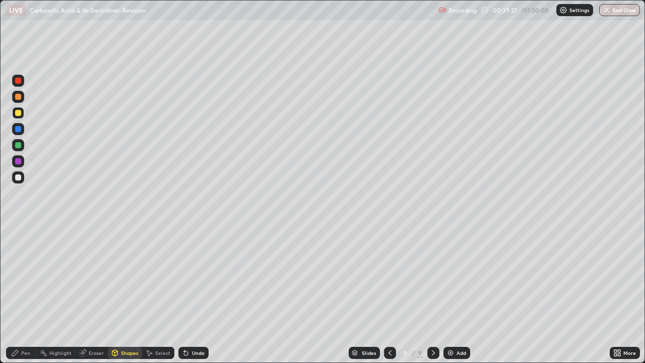
click at [19, 177] on div at bounding box center [18, 177] width 6 height 6
click at [22, 294] on div "Pen" at bounding box center [25, 352] width 9 height 5
click at [119, 294] on div "Shapes" at bounding box center [125, 352] width 34 height 12
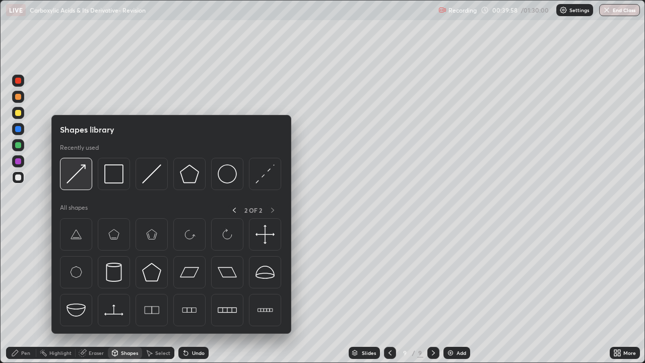
click at [72, 179] on img at bounding box center [75, 173] width 19 height 19
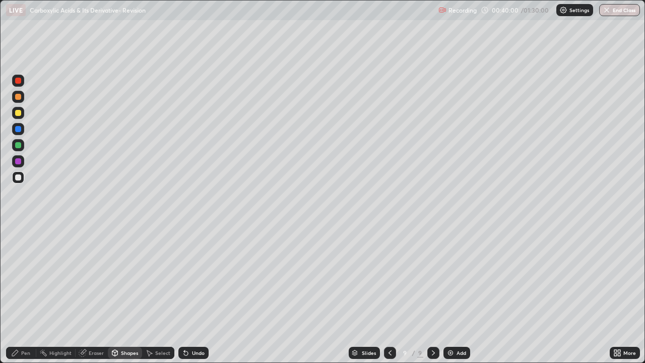
click at [21, 294] on div "Pen" at bounding box center [21, 352] width 30 height 12
click at [123, 294] on div "Shapes" at bounding box center [129, 352] width 17 height 5
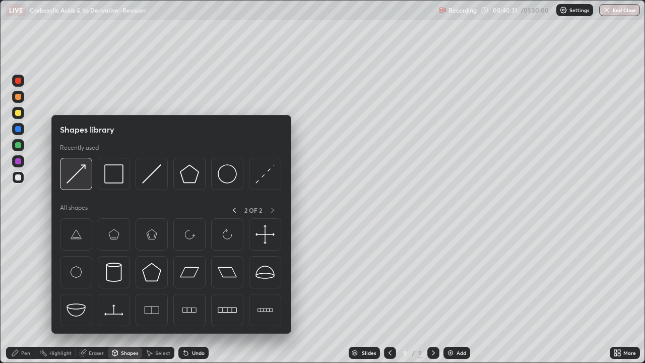
click at [72, 181] on img at bounding box center [75, 173] width 19 height 19
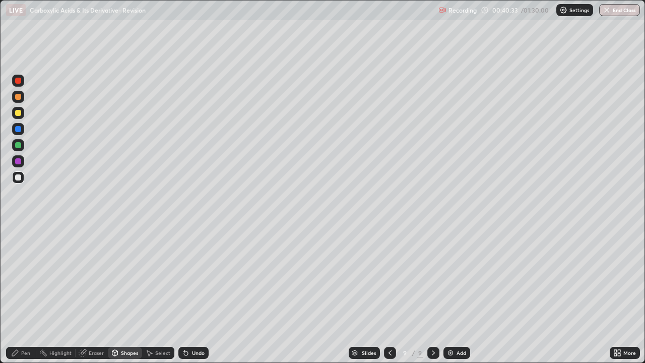
click at [22, 294] on div "Pen" at bounding box center [25, 352] width 9 height 5
click at [187, 294] on icon at bounding box center [186, 352] width 8 height 8
click at [449, 294] on img at bounding box center [450, 352] width 8 height 8
click at [83, 294] on icon at bounding box center [83, 352] width 8 height 8
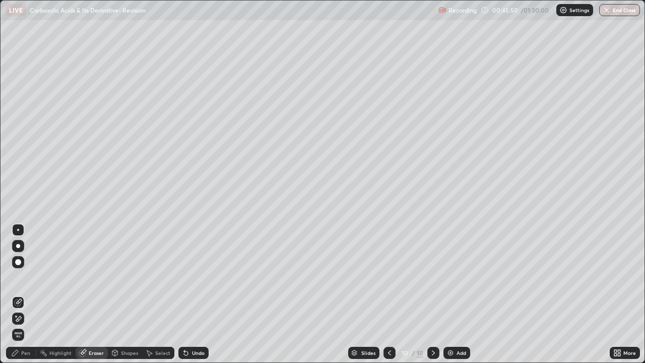
click at [25, 294] on div "Pen" at bounding box center [25, 352] width 9 height 5
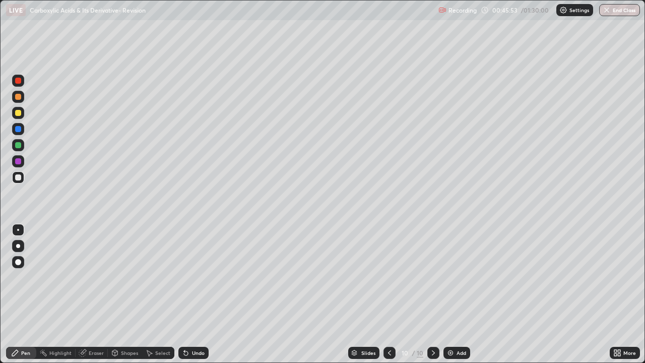
click at [117, 294] on icon at bounding box center [115, 352] width 8 height 8
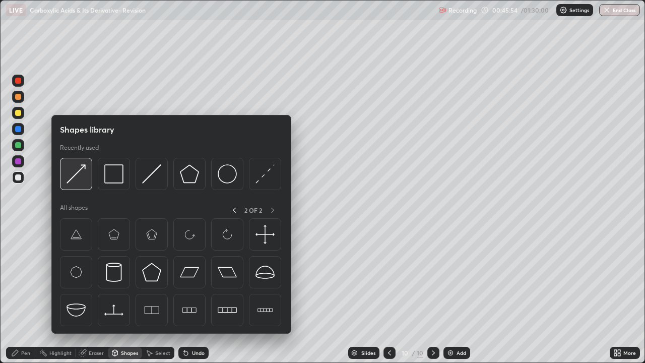
click at [72, 174] on img at bounding box center [75, 173] width 19 height 19
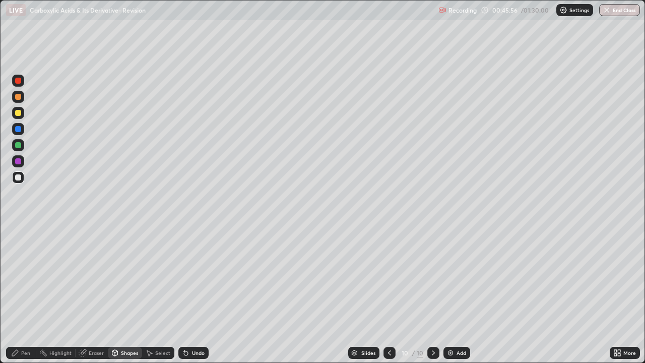
click at [27, 294] on div "Pen" at bounding box center [21, 352] width 30 height 12
click at [17, 162] on div at bounding box center [18, 161] width 6 height 6
click at [20, 177] on div at bounding box center [18, 177] width 6 height 6
click at [158, 294] on div "Select" at bounding box center [162, 352] width 15 height 5
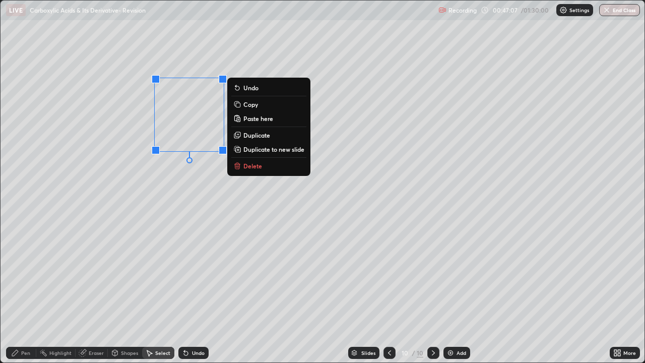
click at [240, 104] on rect at bounding box center [238, 105] width 5 height 5
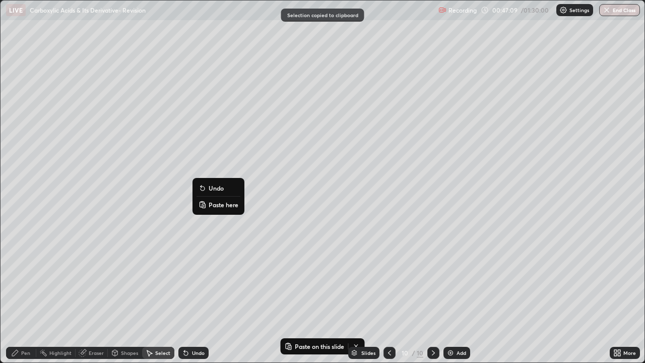
click at [209, 204] on p "Paste here" at bounding box center [223, 204] width 30 height 8
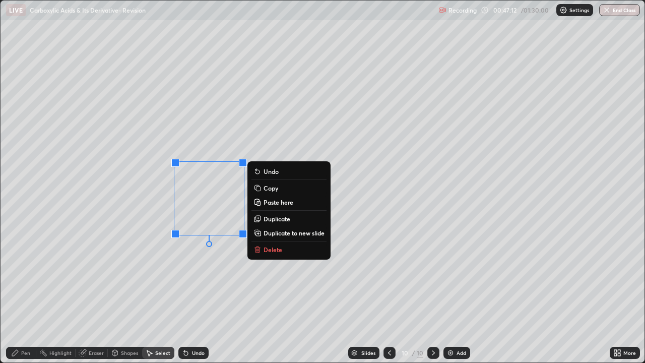
click at [14, 294] on icon at bounding box center [15, 352] width 8 height 8
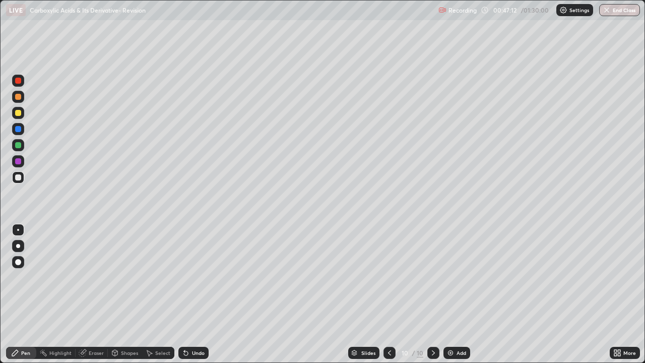
click at [86, 294] on icon at bounding box center [83, 352] width 8 height 8
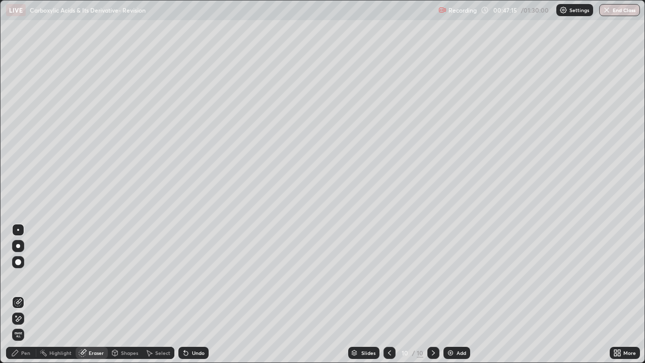
click at [21, 294] on div "Pen" at bounding box center [21, 352] width 30 height 12
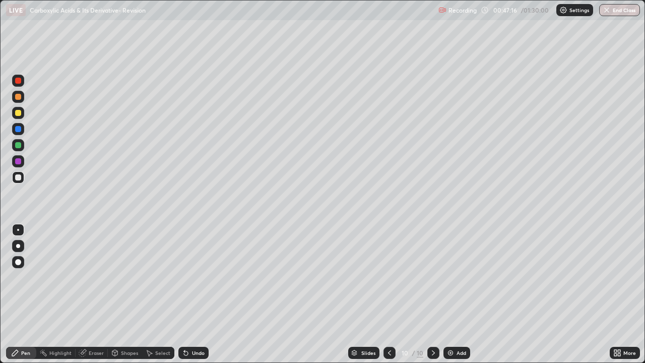
click at [19, 160] on div at bounding box center [18, 161] width 6 height 6
click at [20, 176] on div at bounding box center [18, 177] width 6 height 6
click at [154, 294] on div "Select" at bounding box center [158, 352] width 32 height 12
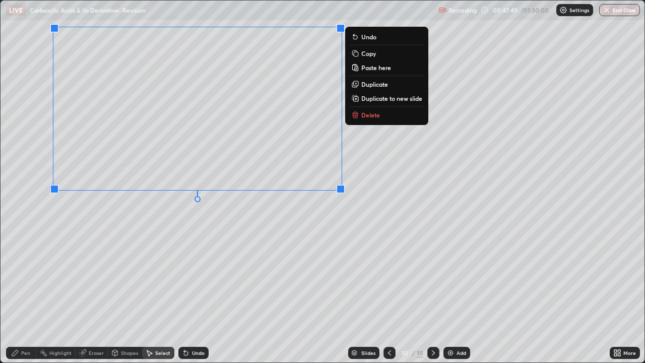
click at [22, 294] on div "Pen" at bounding box center [25, 352] width 9 height 5
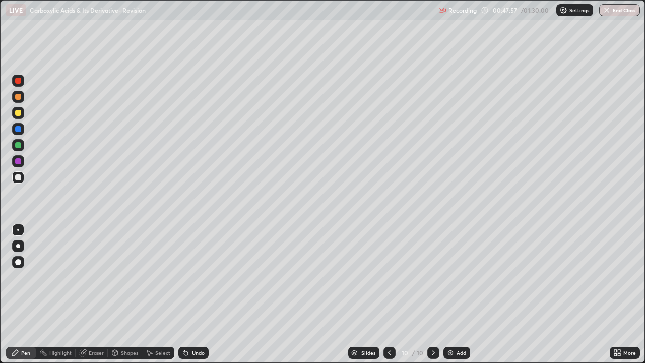
click at [129, 294] on div "Shapes" at bounding box center [129, 352] width 17 height 5
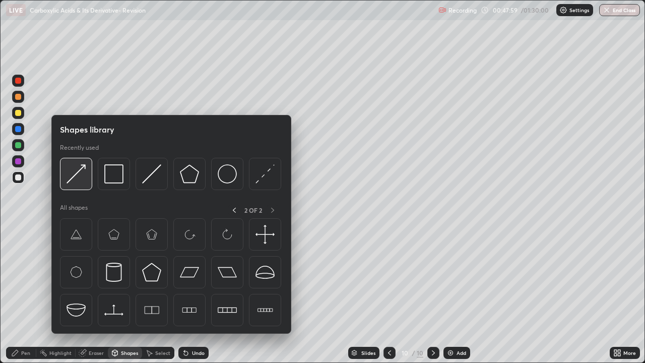
click at [75, 178] on img at bounding box center [75, 173] width 19 height 19
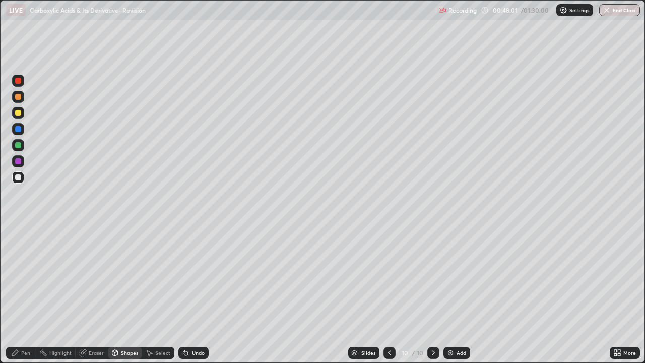
click at [29, 294] on div "Pen" at bounding box center [25, 352] width 9 height 5
click at [90, 294] on div "Eraser" at bounding box center [96, 352] width 15 height 5
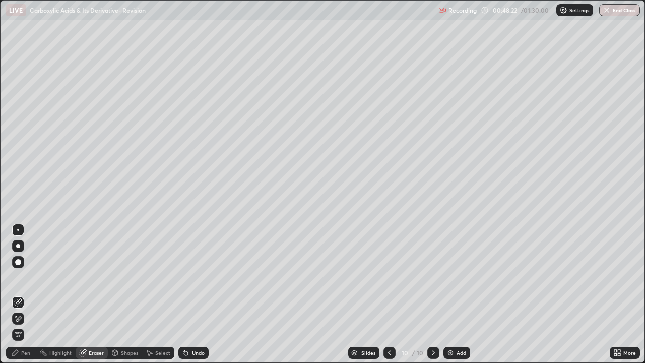
click at [28, 294] on div "Pen" at bounding box center [21, 352] width 30 height 12
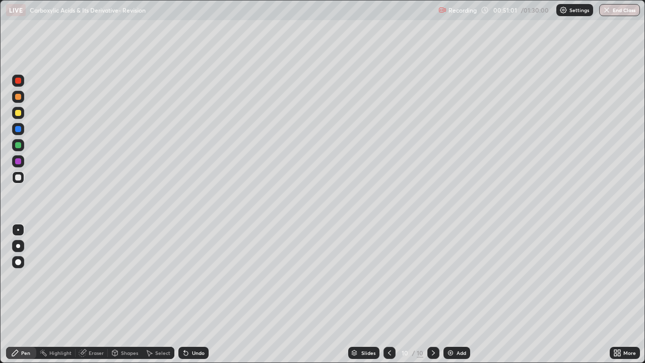
click at [132, 294] on div "Shapes" at bounding box center [129, 352] width 17 height 5
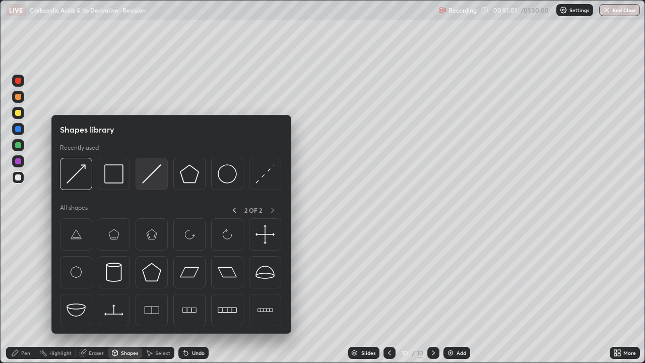
click at [150, 177] on img at bounding box center [151, 173] width 19 height 19
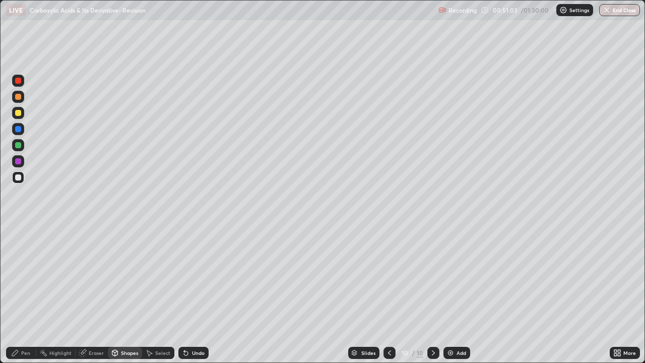
click at [21, 294] on div "Pen" at bounding box center [21, 352] width 30 height 12
click at [449, 294] on img at bounding box center [450, 352] width 8 height 8
click at [19, 81] on div at bounding box center [18, 81] width 6 height 6
click at [19, 177] on div at bounding box center [18, 177] width 6 height 6
click at [113, 294] on icon at bounding box center [115, 352] width 6 height 6
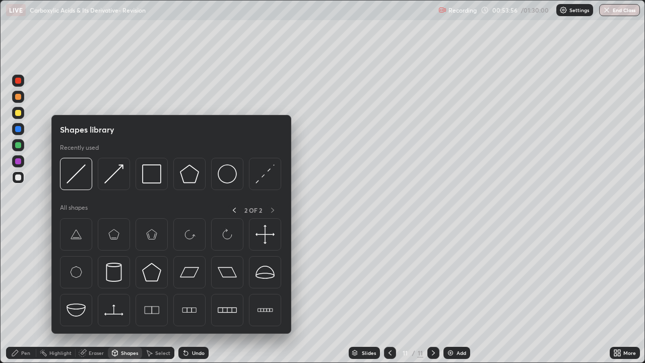
click at [92, 294] on div "Eraser" at bounding box center [96, 352] width 15 height 5
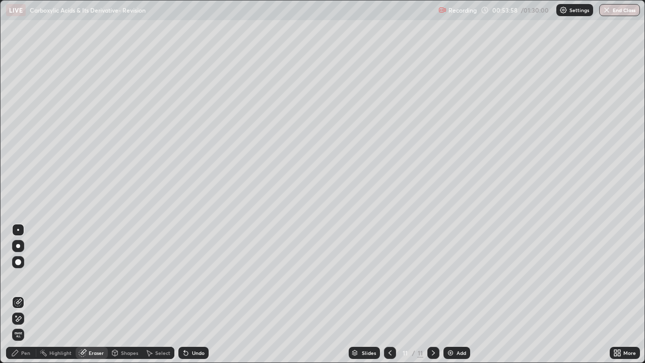
click at [26, 294] on div "Pen" at bounding box center [25, 352] width 9 height 5
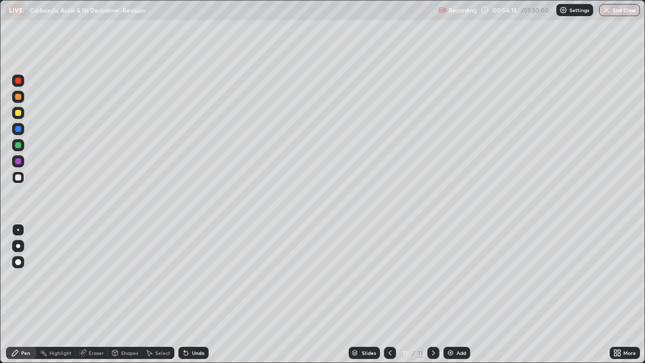
click at [121, 294] on div "Shapes" at bounding box center [129, 352] width 17 height 5
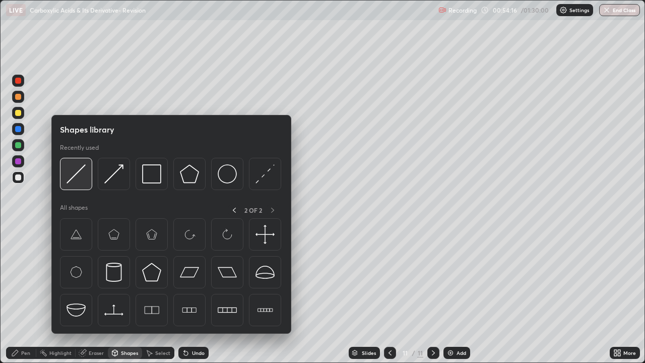
click at [75, 179] on img at bounding box center [75, 173] width 19 height 19
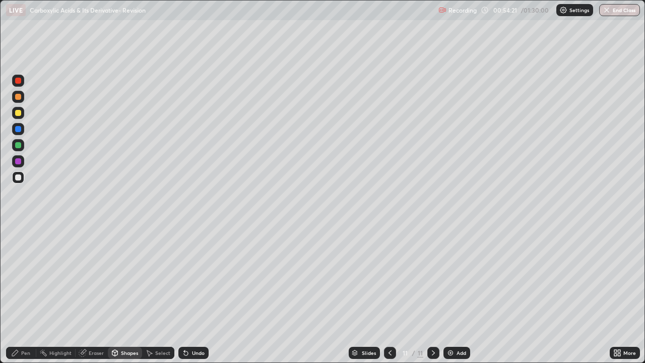
click at [129, 294] on div "Shapes" at bounding box center [129, 352] width 17 height 5
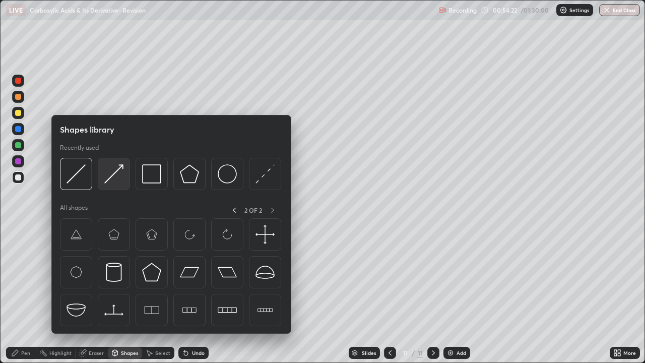
click at [108, 179] on img at bounding box center [113, 173] width 19 height 19
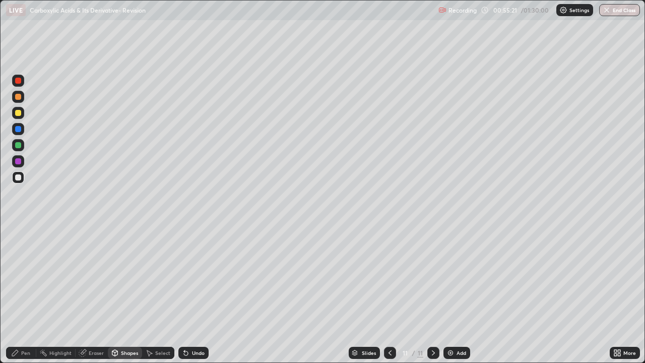
click at [88, 294] on div "Eraser" at bounding box center [92, 352] width 32 height 12
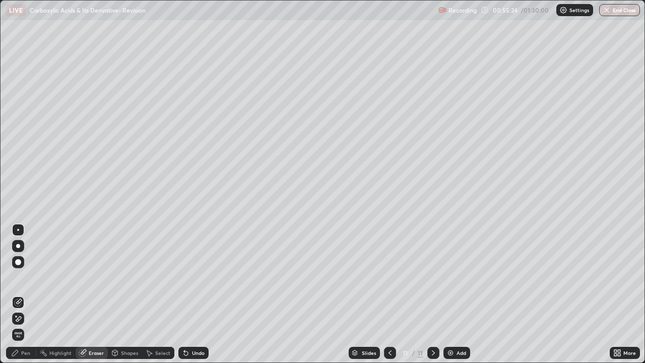
click at [26, 294] on div "Pen" at bounding box center [25, 352] width 9 height 5
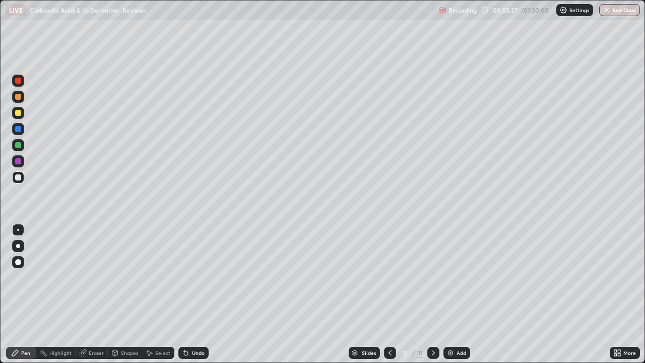
click at [184, 294] on icon at bounding box center [184, 350] width 1 height 1
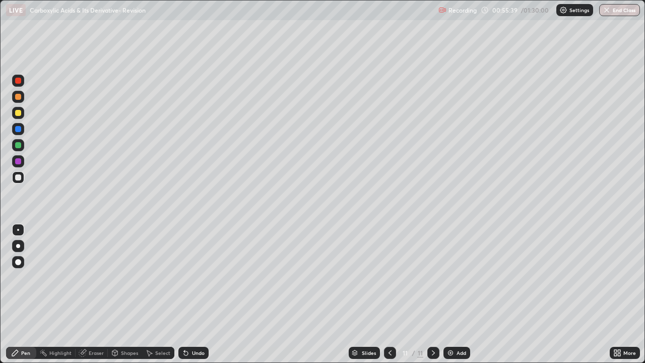
click at [184, 294] on icon at bounding box center [184, 350] width 1 height 1
click at [18, 82] on div at bounding box center [18, 81] width 6 height 6
click at [17, 98] on div at bounding box center [18, 97] width 6 height 6
click at [126, 294] on div "Shapes" at bounding box center [129, 352] width 17 height 5
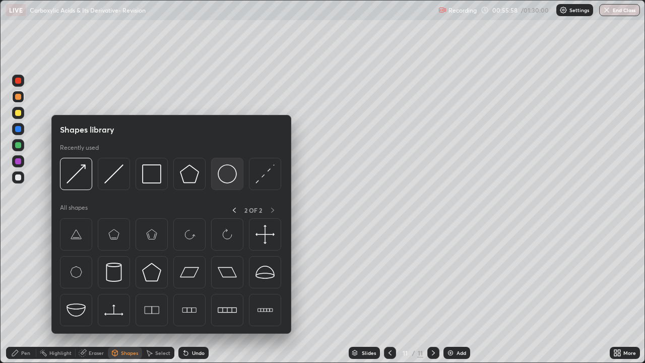
click at [221, 174] on img at bounding box center [227, 173] width 19 height 19
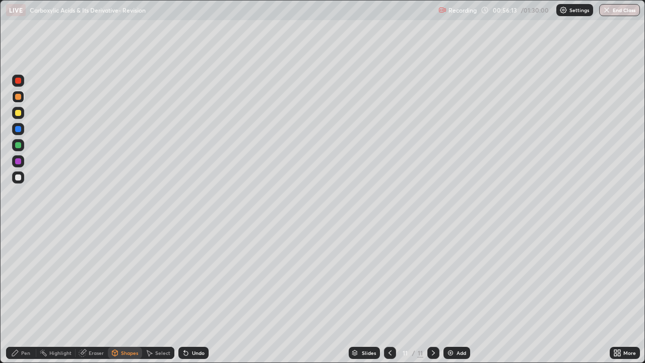
click at [16, 114] on div at bounding box center [18, 113] width 6 height 6
click at [184, 294] on icon at bounding box center [184, 350] width 1 height 1
click at [19, 162] on div at bounding box center [18, 161] width 6 height 6
click at [16, 112] on div at bounding box center [18, 113] width 6 height 6
click at [17, 145] on div at bounding box center [18, 145] width 6 height 6
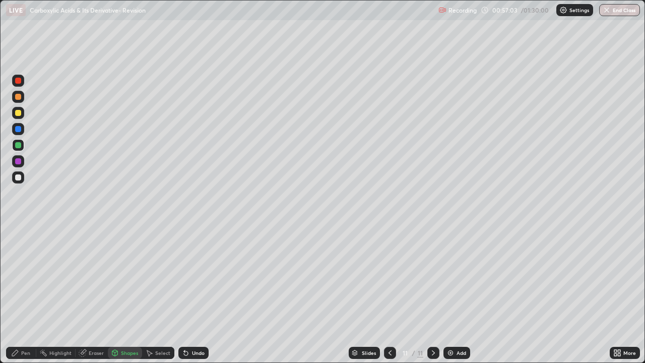
click at [22, 294] on div "Pen" at bounding box center [21, 352] width 30 height 12
click at [22, 176] on div at bounding box center [18, 177] width 12 height 12
click at [17, 131] on div at bounding box center [18, 129] width 6 height 6
click at [446, 294] on img at bounding box center [450, 352] width 8 height 8
click at [18, 79] on div at bounding box center [18, 81] width 6 height 6
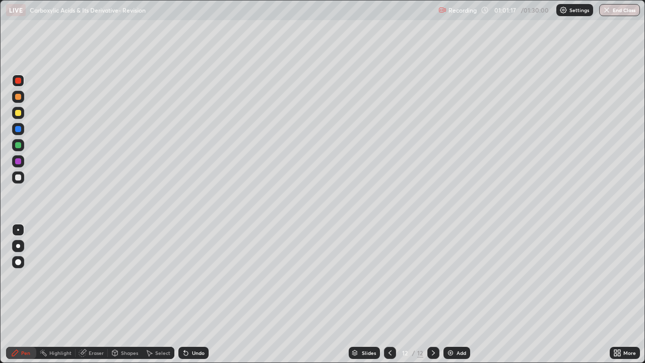
click at [20, 176] on div at bounding box center [18, 177] width 6 height 6
click at [154, 294] on div "Select" at bounding box center [158, 352] width 32 height 12
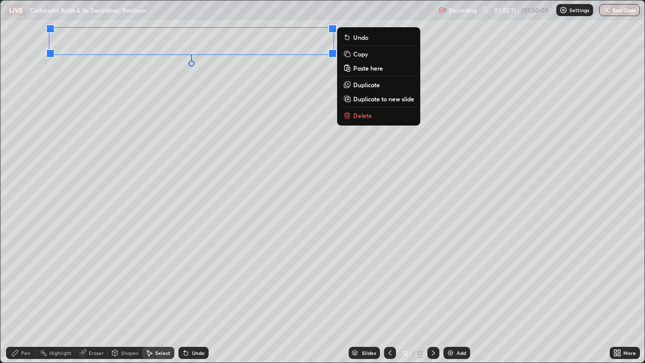
click at [23, 294] on div "Pen" at bounding box center [25, 352] width 9 height 5
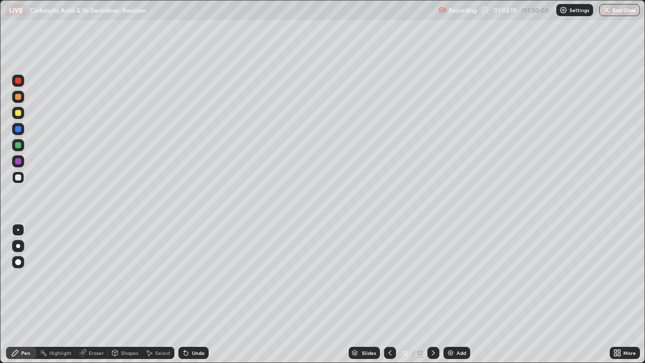
click at [184, 294] on icon at bounding box center [186, 353] width 4 height 4
click at [125, 294] on div "Shapes" at bounding box center [129, 352] width 17 height 5
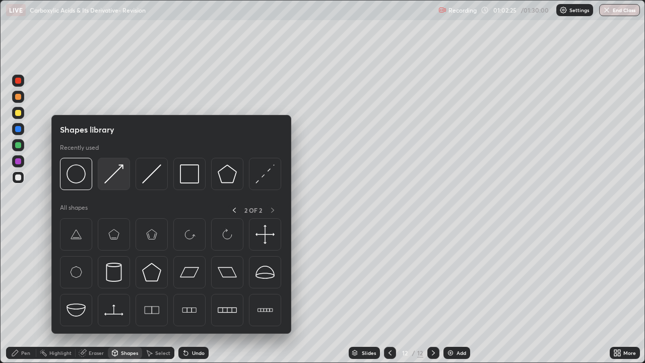
click at [112, 176] on img at bounding box center [113, 173] width 19 height 19
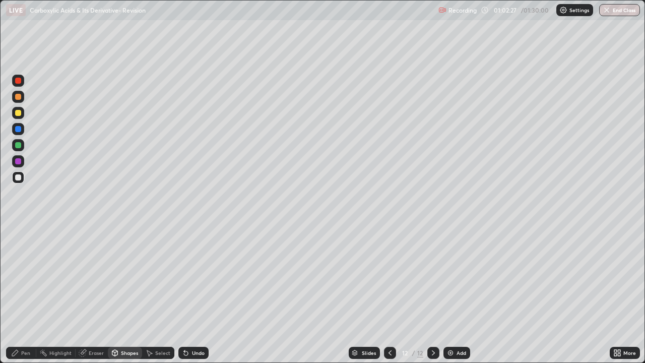
click at [29, 294] on div "Pen" at bounding box center [21, 352] width 30 height 12
click at [14, 112] on div at bounding box center [18, 113] width 12 height 12
click at [19, 177] on div at bounding box center [18, 177] width 6 height 6
click at [19, 176] on div at bounding box center [18, 177] width 6 height 6
click at [19, 98] on div at bounding box center [18, 97] width 6 height 6
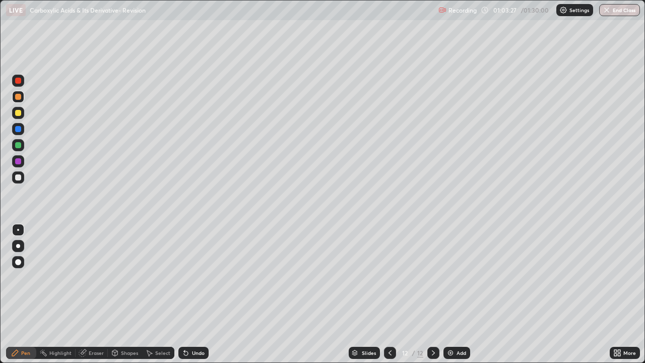
click at [19, 177] on div at bounding box center [18, 177] width 6 height 6
click at [19, 113] on div at bounding box center [18, 113] width 6 height 6
click at [19, 177] on div at bounding box center [18, 177] width 6 height 6
click at [123, 294] on div "Shapes" at bounding box center [129, 352] width 17 height 5
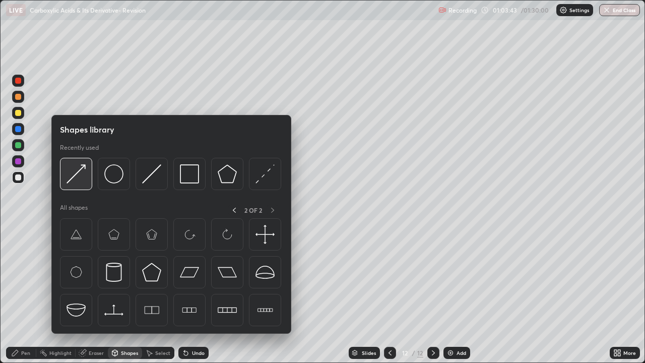
click at [73, 178] on img at bounding box center [75, 173] width 19 height 19
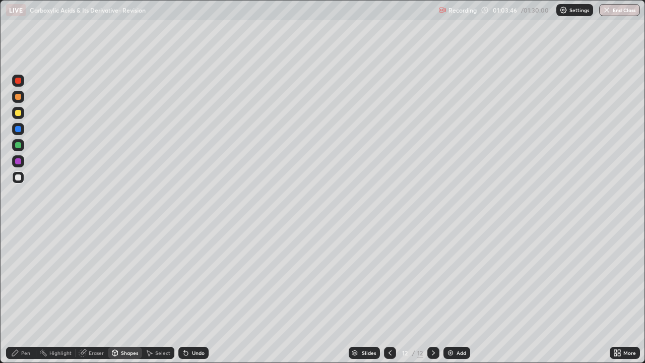
click at [26, 294] on div "Pen" at bounding box center [25, 352] width 9 height 5
click at [124, 294] on div "Shapes" at bounding box center [129, 352] width 17 height 5
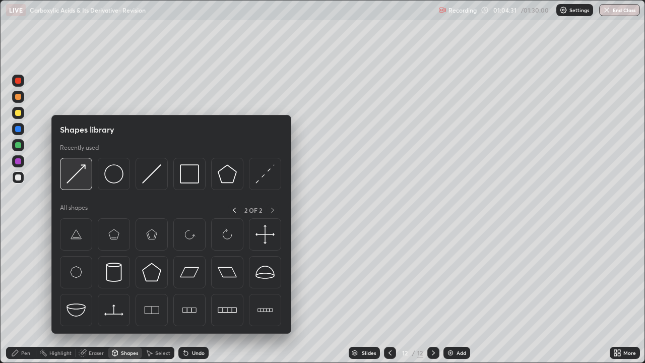
click at [78, 179] on img at bounding box center [75, 173] width 19 height 19
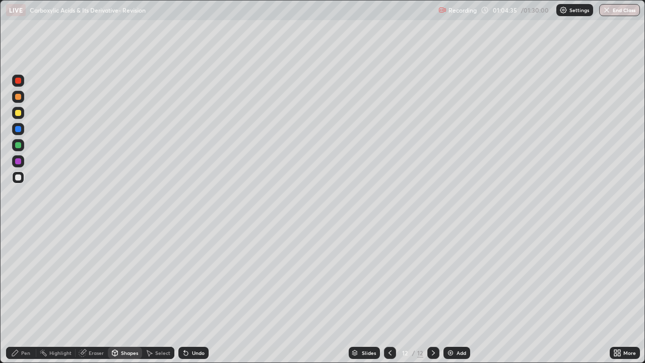
click at [22, 294] on div "Pen" at bounding box center [25, 352] width 9 height 5
click at [157, 294] on div "Select" at bounding box center [162, 352] width 15 height 5
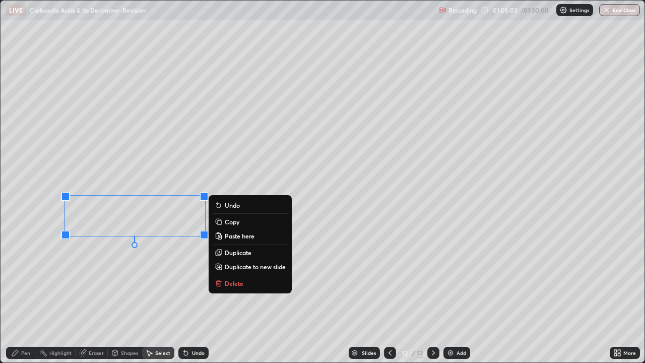
click at [228, 282] on p "Delete" at bounding box center [234, 283] width 19 height 8
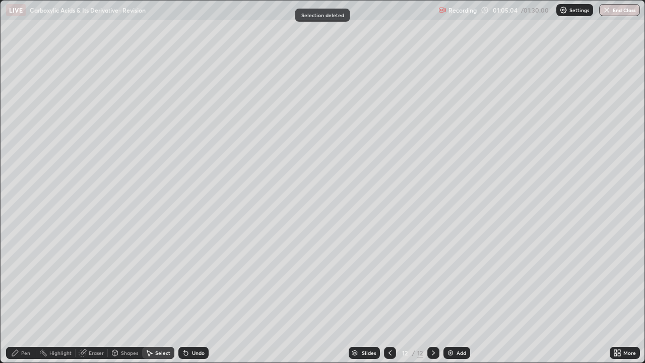
click at [24, 294] on div "Pen" at bounding box center [21, 352] width 30 height 12
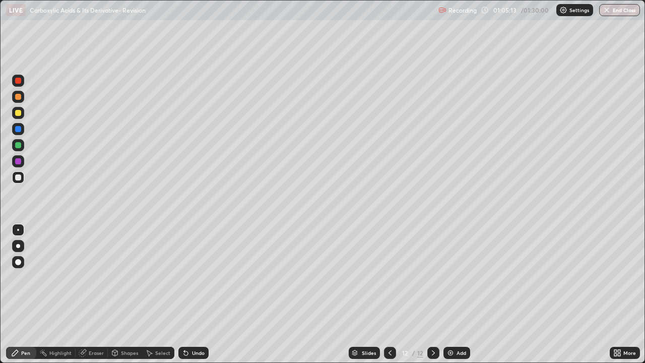
click at [89, 294] on div "Eraser" at bounding box center [96, 352] width 15 height 5
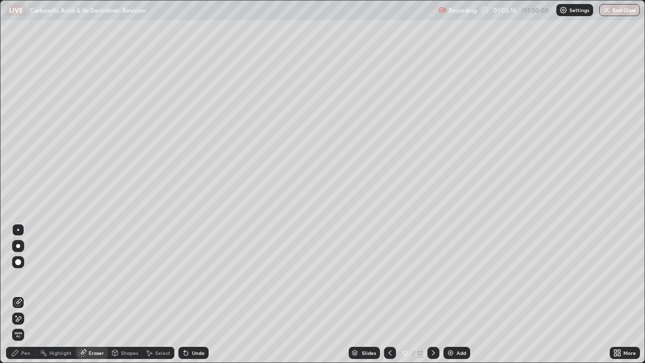
click at [25, 294] on div "Pen" at bounding box center [25, 352] width 9 height 5
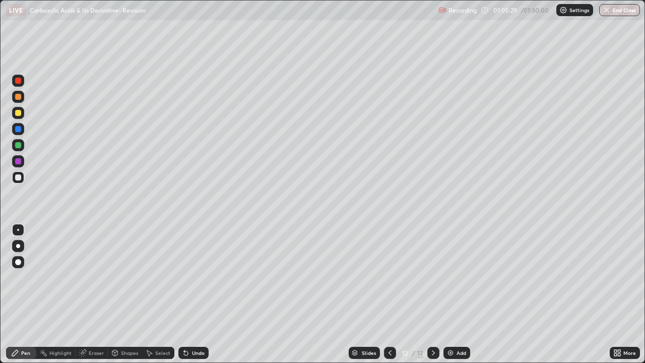
click at [92, 294] on div "Eraser" at bounding box center [96, 352] width 15 height 5
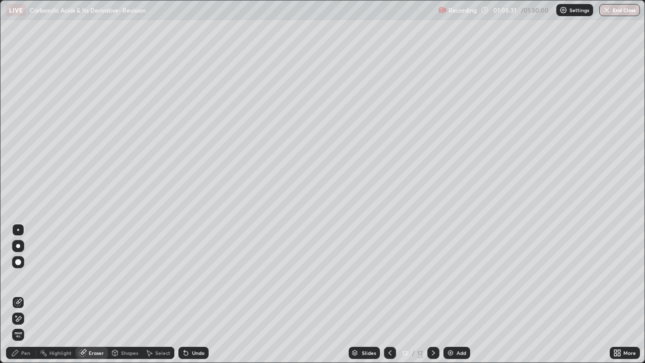
click at [23, 294] on div "Pen" at bounding box center [25, 352] width 9 height 5
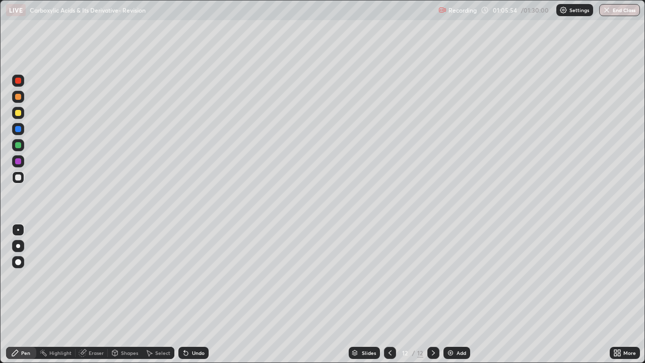
click at [17, 160] on div at bounding box center [18, 161] width 6 height 6
click at [19, 177] on div at bounding box center [18, 177] width 6 height 6
click at [22, 146] on div at bounding box center [18, 145] width 12 height 12
click at [193, 294] on div "Undo" at bounding box center [198, 352] width 13 height 5
click at [23, 176] on div at bounding box center [18, 177] width 12 height 12
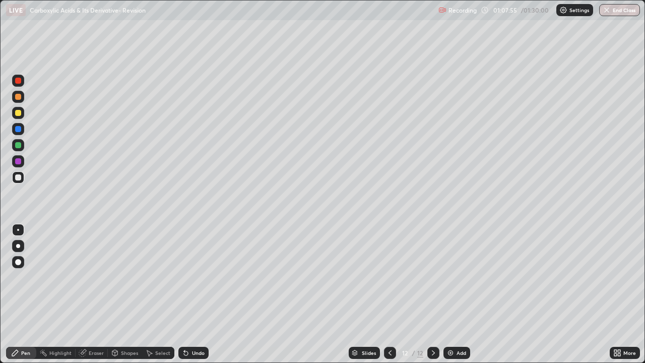
click at [20, 114] on div at bounding box center [18, 113] width 6 height 6
click at [20, 177] on div at bounding box center [18, 177] width 6 height 6
click at [448, 294] on img at bounding box center [450, 352] width 8 height 8
click at [123, 294] on div "Shapes" at bounding box center [129, 352] width 17 height 5
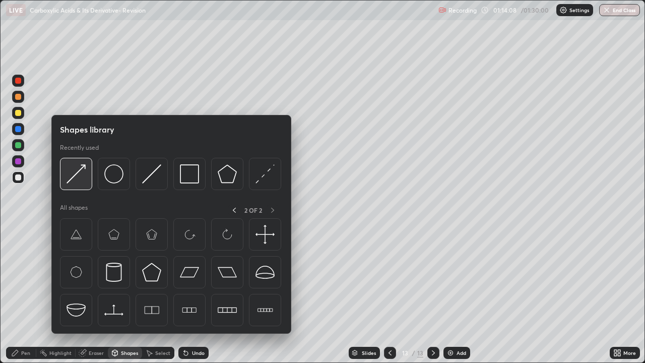
click at [77, 177] on img at bounding box center [75, 173] width 19 height 19
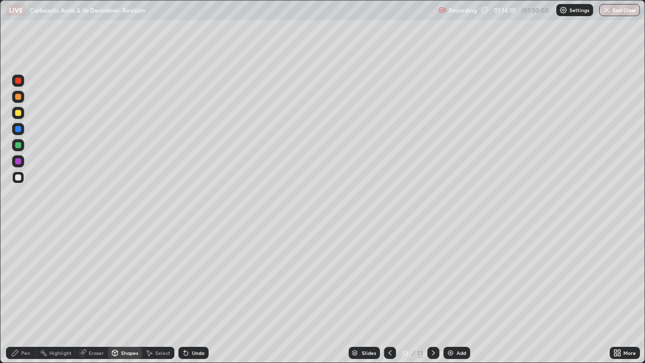
click at [26, 294] on div "Pen" at bounding box center [21, 352] width 30 height 12
click at [446, 294] on img at bounding box center [450, 352] width 8 height 8
click at [19, 80] on div at bounding box center [18, 81] width 6 height 6
click at [20, 177] on div at bounding box center [18, 177] width 6 height 6
click at [117, 294] on icon at bounding box center [115, 352] width 8 height 8
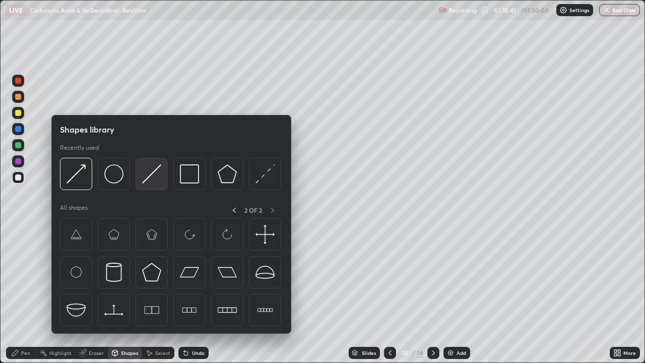
click at [144, 177] on img at bounding box center [151, 173] width 19 height 19
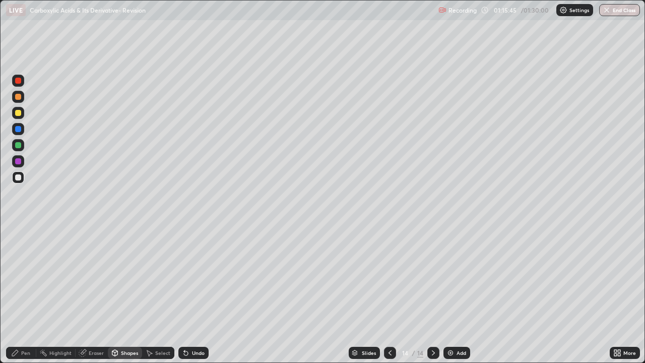
click at [118, 294] on div "Shapes" at bounding box center [125, 352] width 34 height 12
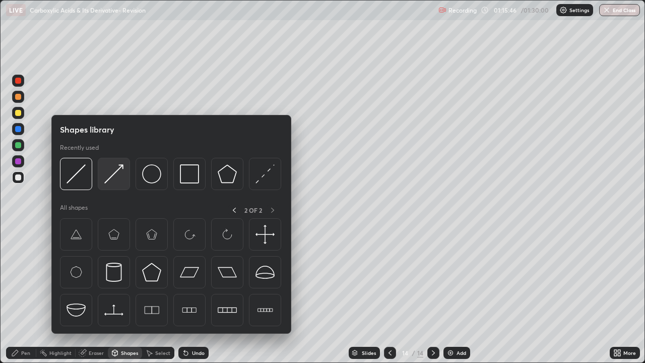
click at [110, 175] on img at bounding box center [113, 173] width 19 height 19
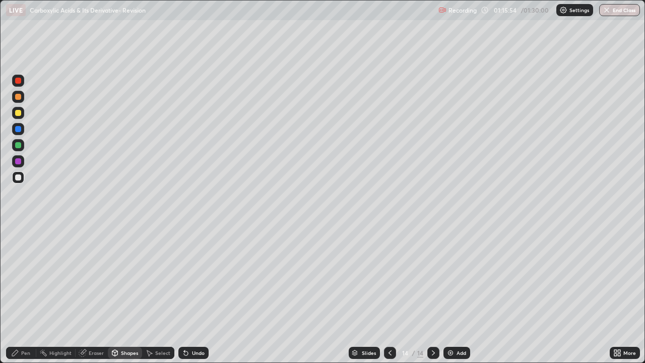
click at [22, 294] on div "Pen" at bounding box center [25, 352] width 9 height 5
click at [184, 294] on icon at bounding box center [186, 353] width 4 height 4
click at [19, 162] on div at bounding box center [18, 161] width 6 height 6
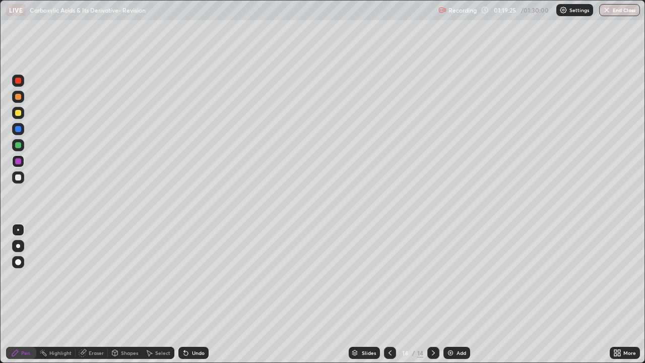
click at [20, 176] on div at bounding box center [18, 177] width 6 height 6
click at [184, 294] on icon at bounding box center [184, 350] width 1 height 1
click at [19, 163] on div at bounding box center [18, 161] width 6 height 6
click at [19, 177] on div at bounding box center [18, 177] width 6 height 6
click at [18, 98] on div at bounding box center [18, 97] width 6 height 6
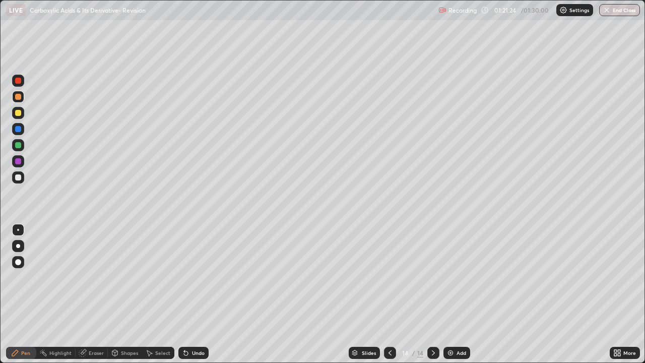
click at [18, 85] on div at bounding box center [18, 81] width 12 height 12
click at [21, 176] on div at bounding box center [18, 177] width 6 height 6
click at [387, 294] on icon at bounding box center [390, 352] width 8 height 8
click at [388, 294] on icon at bounding box center [390, 352] width 8 height 8
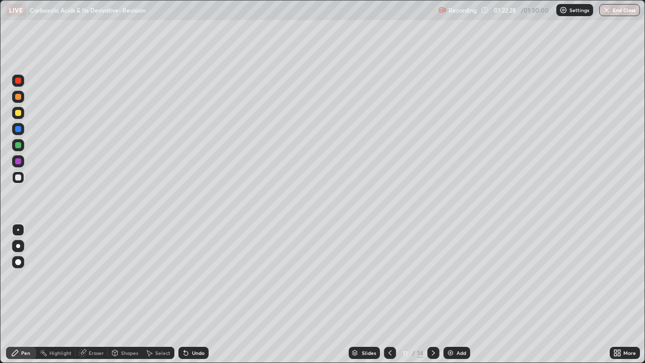
click at [434, 294] on icon at bounding box center [433, 352] width 8 height 8
click at [432, 294] on icon at bounding box center [433, 352] width 3 height 5
click at [432, 294] on icon at bounding box center [433, 352] width 8 height 8
click at [448, 294] on img at bounding box center [450, 352] width 8 height 8
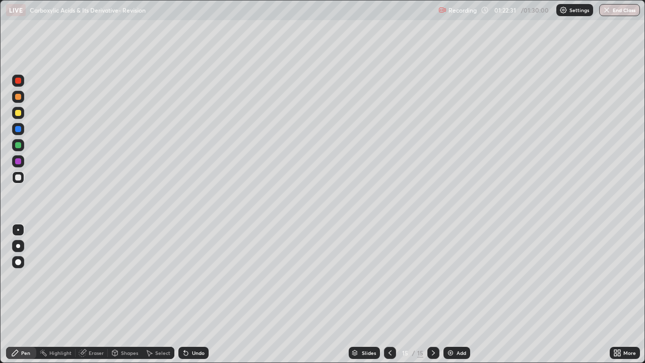
click at [18, 83] on div at bounding box center [18, 81] width 6 height 6
click at [19, 175] on div at bounding box center [18, 177] width 6 height 6
click at [20, 163] on div at bounding box center [18, 161] width 6 height 6
click at [19, 177] on div at bounding box center [18, 177] width 6 height 6
click at [88, 294] on div "Eraser" at bounding box center [92, 352] width 32 height 12
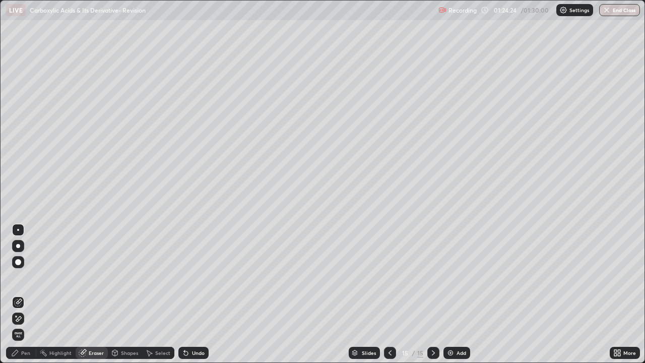
click at [17, 294] on icon at bounding box center [15, 352] width 6 height 6
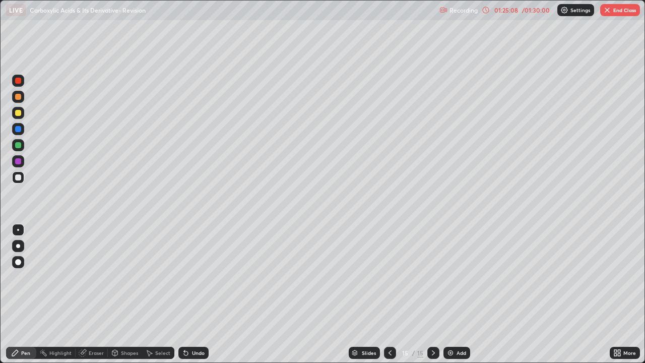
click at [16, 113] on div at bounding box center [18, 113] width 6 height 6
click at [184, 294] on icon at bounding box center [184, 350] width 1 height 1
click at [19, 81] on div at bounding box center [18, 81] width 6 height 6
click at [17, 99] on div at bounding box center [18, 97] width 6 height 6
click at [23, 176] on div at bounding box center [18, 177] width 12 height 12
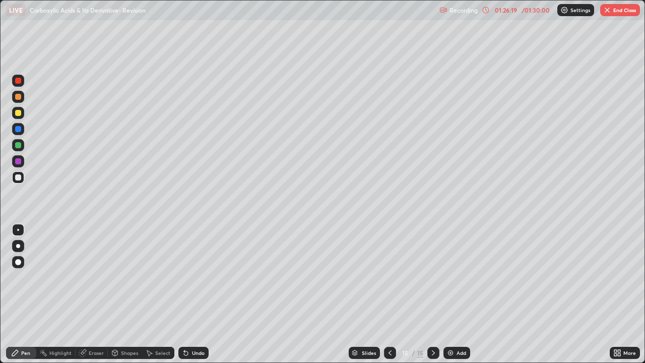
click at [94, 294] on div "Eraser" at bounding box center [96, 352] width 15 height 5
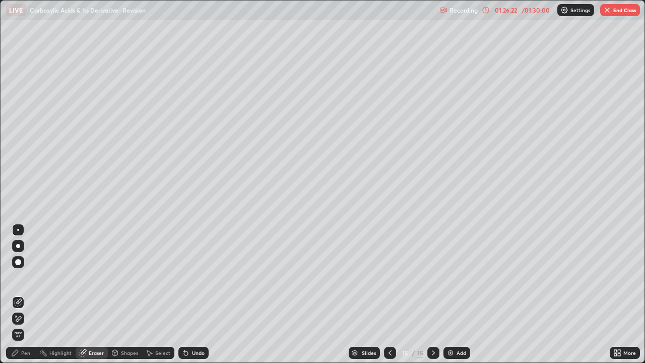
click at [26, 294] on div "Pen" at bounding box center [25, 352] width 9 height 5
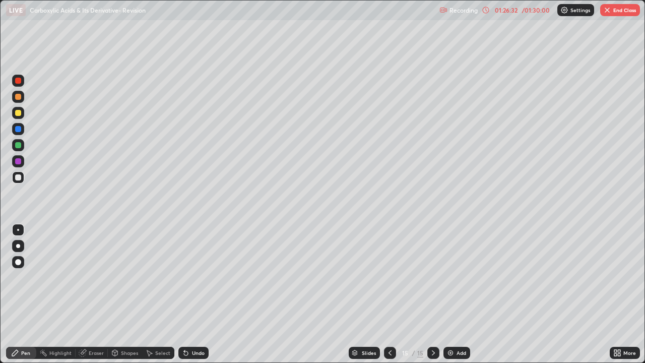
click at [23, 114] on div at bounding box center [18, 113] width 12 height 12
click at [19, 177] on div at bounding box center [18, 177] width 6 height 6
click at [97, 294] on div "Eraser" at bounding box center [96, 352] width 15 height 5
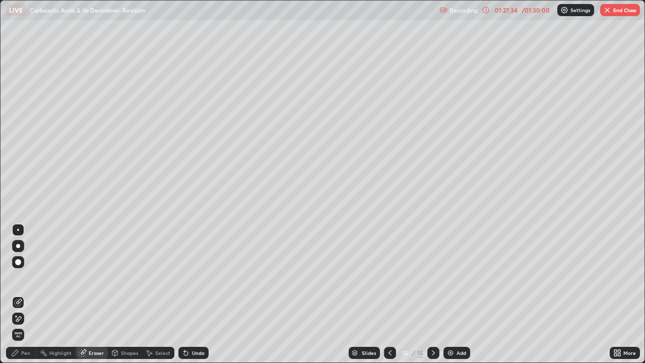
click at [23, 294] on div "Pen" at bounding box center [25, 352] width 9 height 5
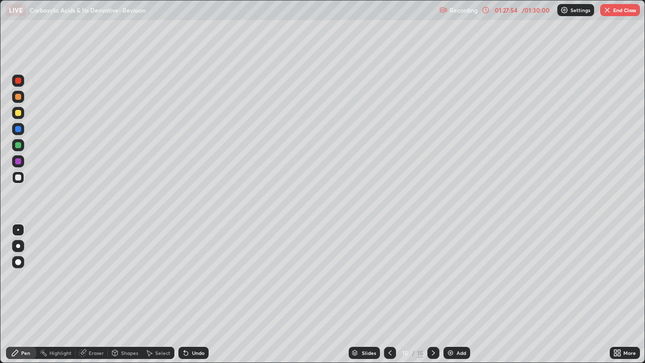
click at [95, 294] on div "Eraser" at bounding box center [96, 352] width 15 height 5
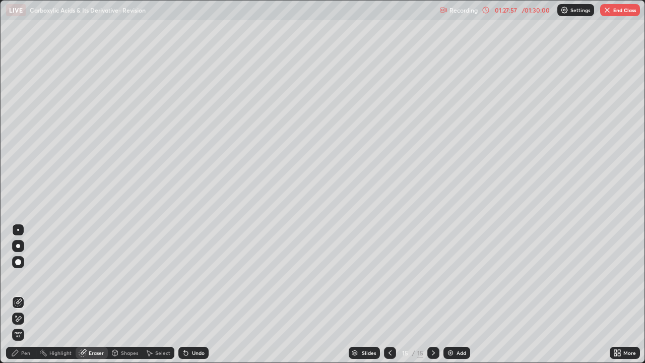
click at [24, 294] on div "Pen" at bounding box center [25, 352] width 9 height 5
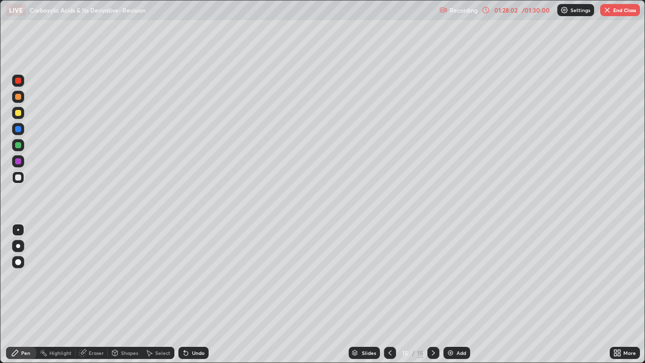
click at [184, 294] on icon at bounding box center [186, 353] width 4 height 4
click at [20, 162] on div at bounding box center [18, 161] width 6 height 6
click at [192, 294] on div "Undo" at bounding box center [198, 352] width 13 height 5
click at [195, 294] on div "Undo" at bounding box center [193, 352] width 30 height 12
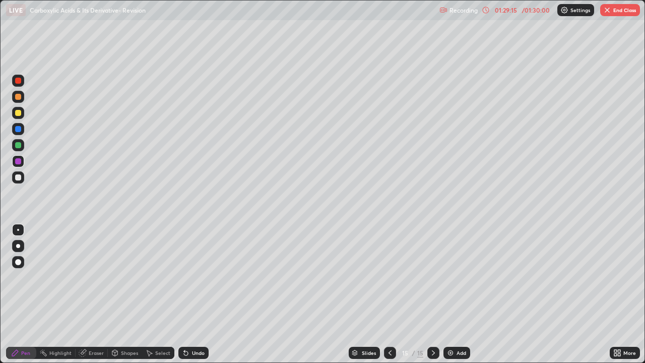
click at [22, 178] on div at bounding box center [18, 177] width 12 height 12
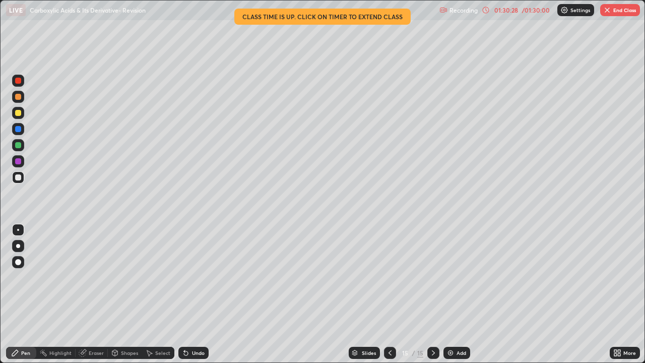
click at [19, 113] on div at bounding box center [18, 113] width 6 height 6
click at [185, 294] on icon at bounding box center [186, 353] width 4 height 4
click at [624, 12] on button "End Class" at bounding box center [620, 10] width 40 height 12
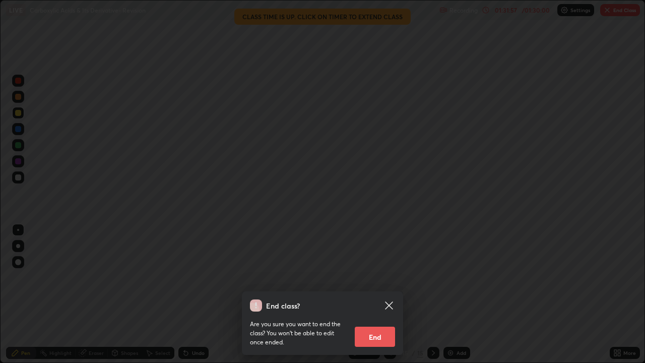
click at [389, 294] on button "End" at bounding box center [375, 336] width 40 height 20
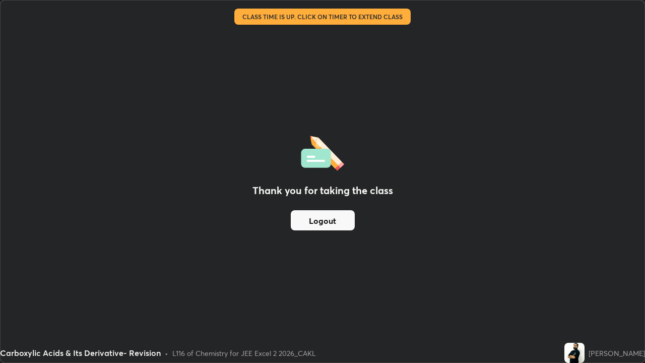
click at [341, 217] on button "Logout" at bounding box center [323, 220] width 64 height 20
